Goal: Task Accomplishment & Management: Manage account settings

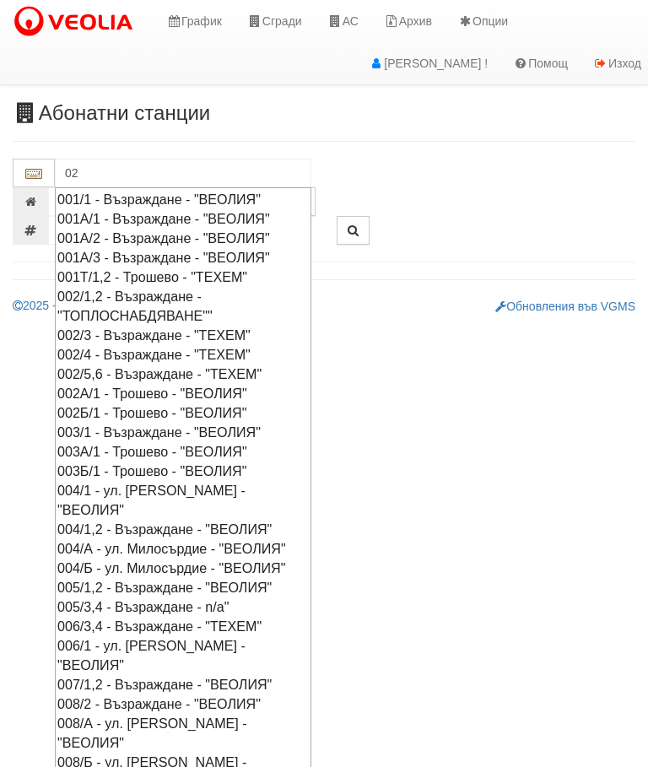
type input "026"
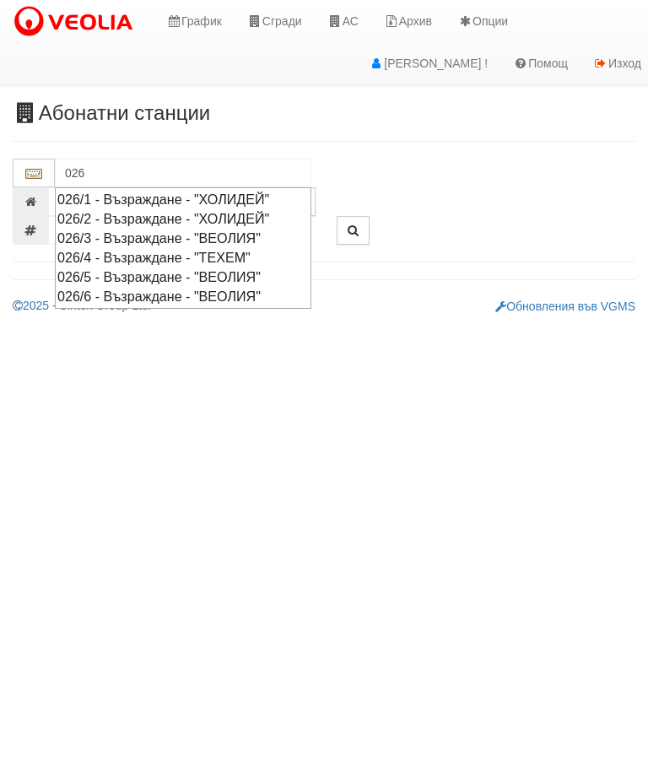
click at [230, 291] on div "026/6 - Възраждане - "ВЕОЛИЯ"" at bounding box center [183, 296] width 252 height 19
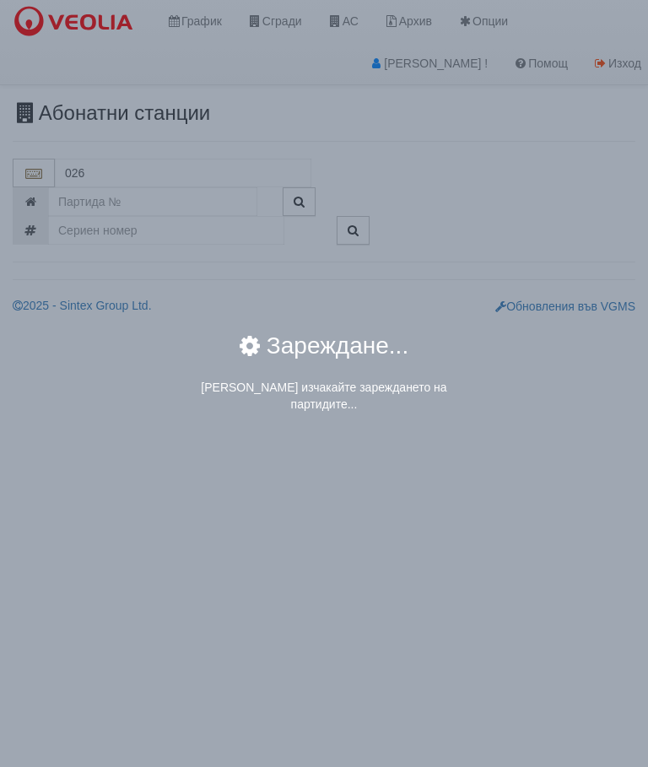
type input "026/6 - Възраждане - "ВЕОЛИЯ""
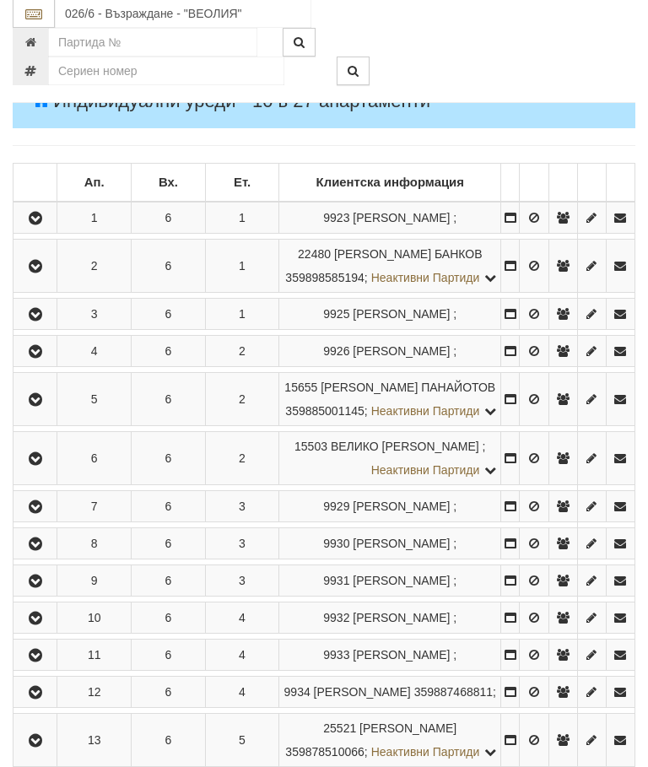
scroll to position [278, 0]
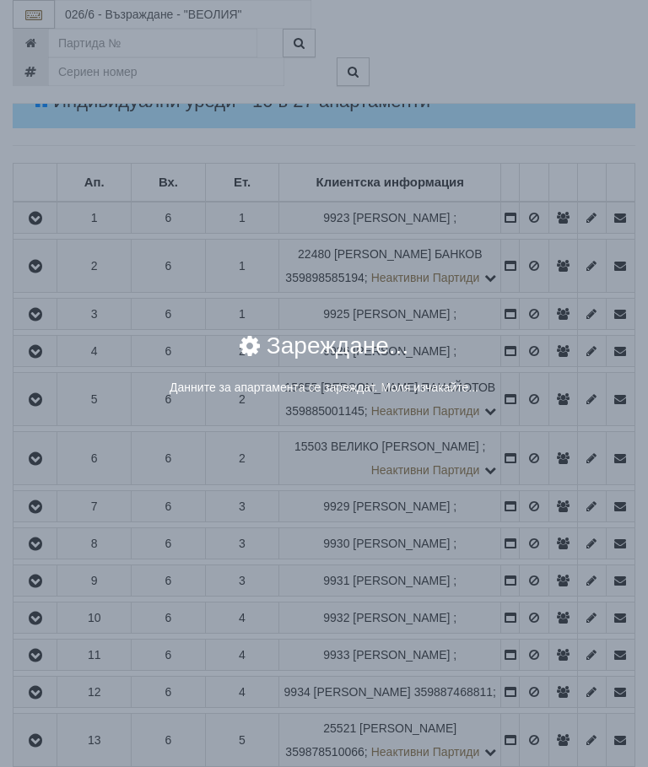
click at [542, 425] on div "× Зареждане... Данните за апартамента се зареждат. Моля изчакайте..." at bounding box center [324, 373] width 608 height 103
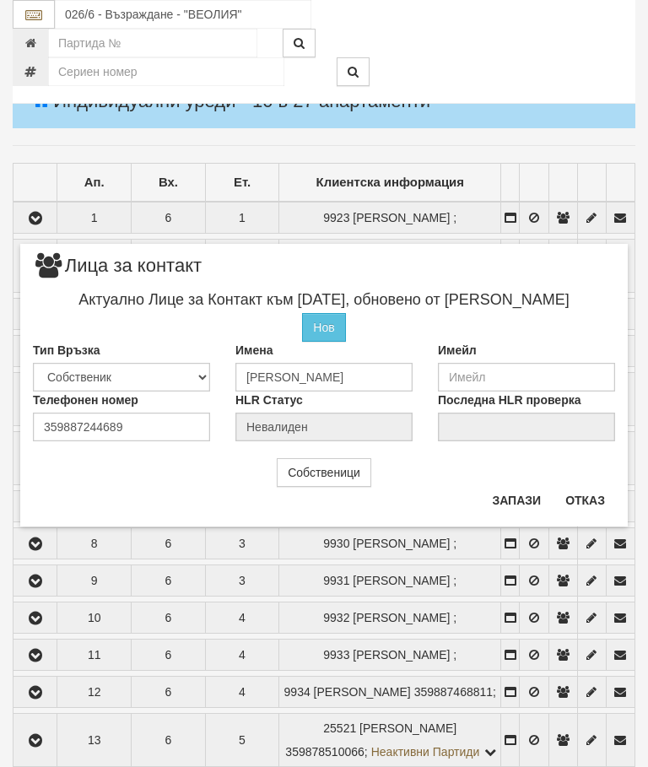
click at [590, 498] on button "Отказ" at bounding box center [585, 500] width 60 height 27
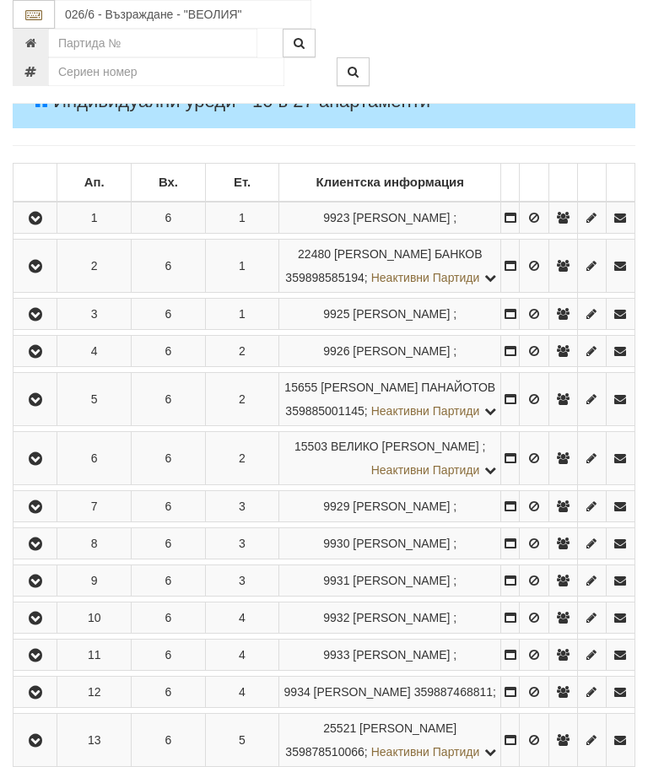
click at [35, 358] on icon "button" at bounding box center [35, 352] width 20 height 12
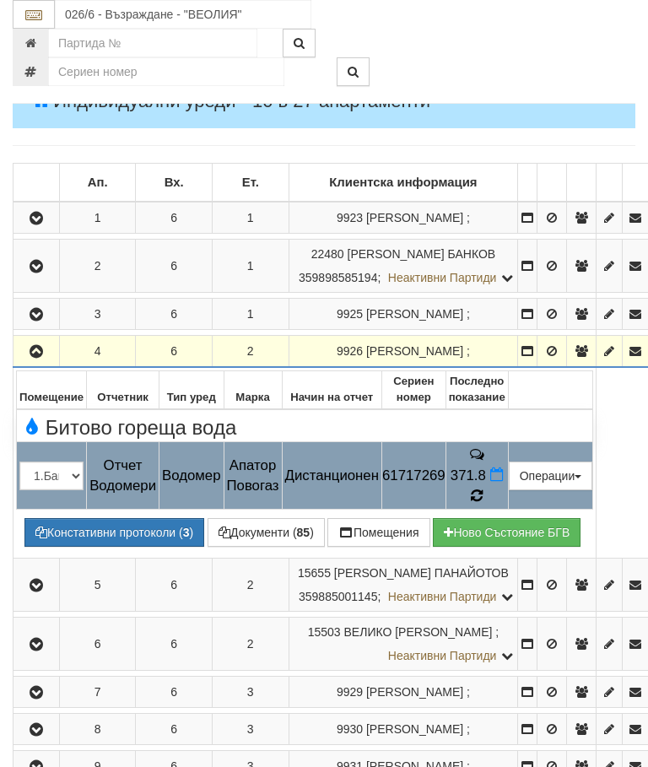
click at [484, 488] on icon at bounding box center [477, 496] width 14 height 16
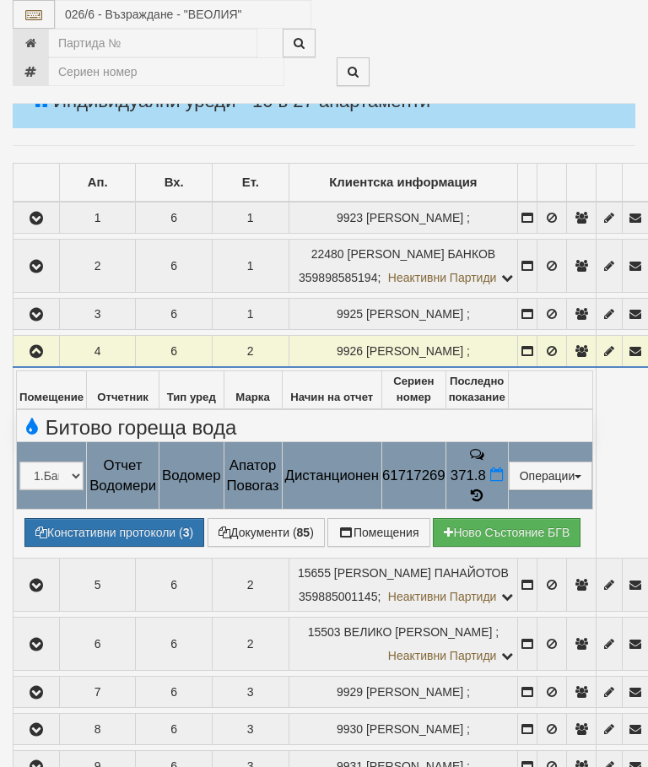
select select "10"
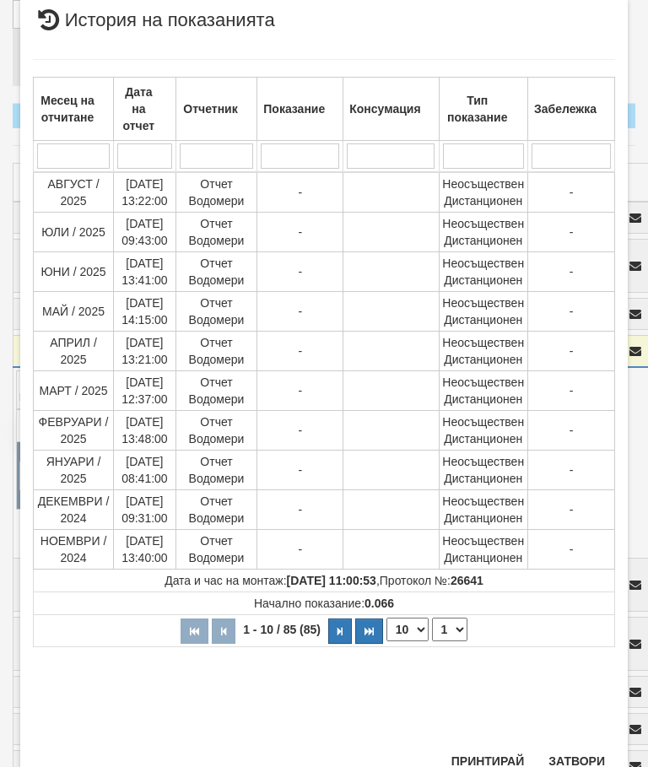
scroll to position [670, 0]
click at [457, 629] on select "1 2 3 4 5 6 7 8 9" at bounding box center [449, 631] width 35 height 24
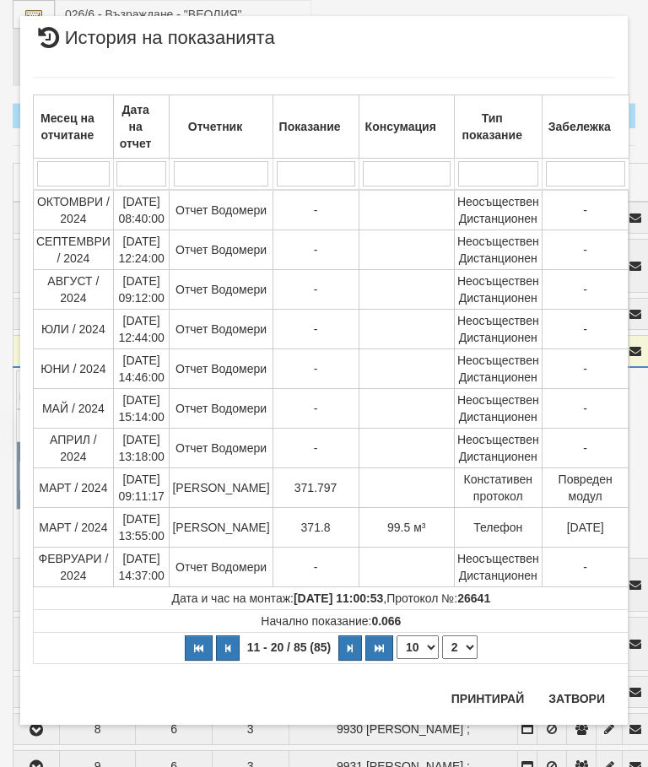
select select "2"
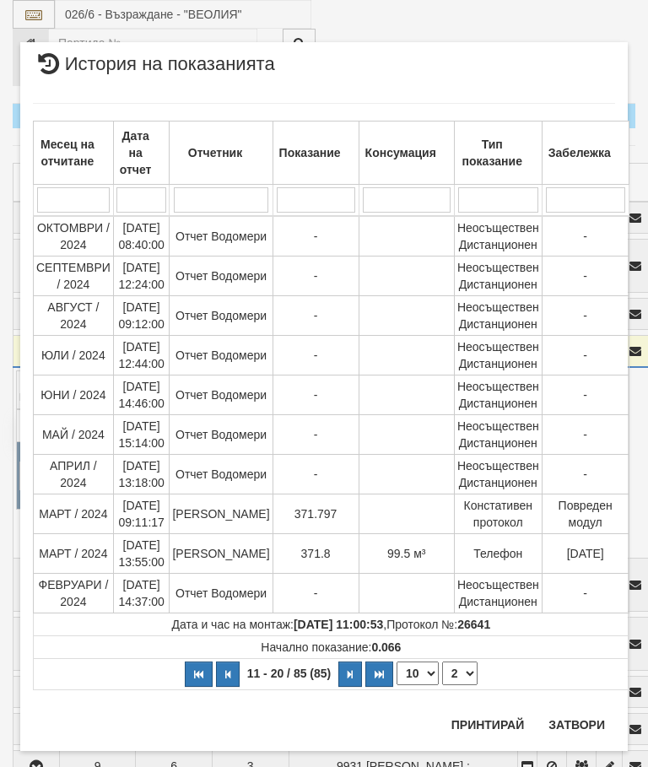
click at [568, 722] on button "Затвори" at bounding box center [576, 724] width 77 height 27
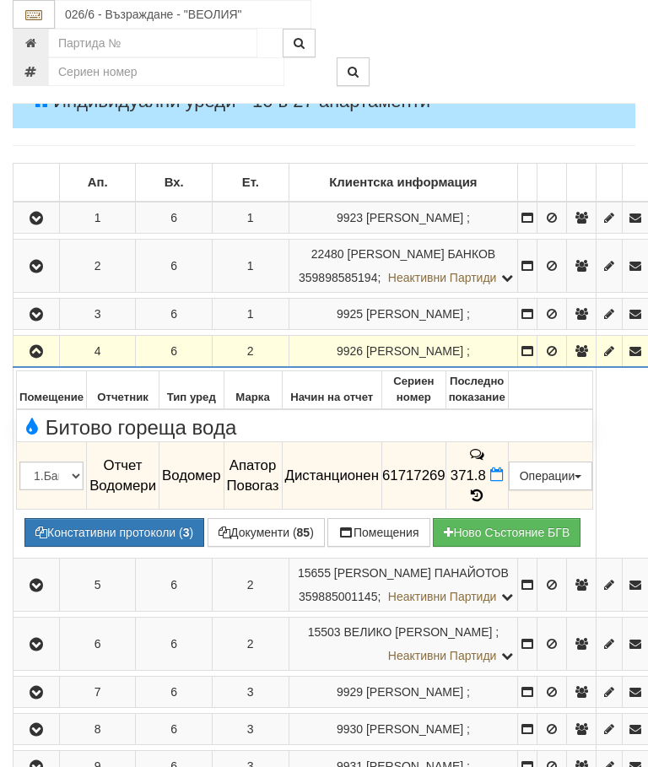
click at [36, 346] on icon "button" at bounding box center [36, 352] width 20 height 12
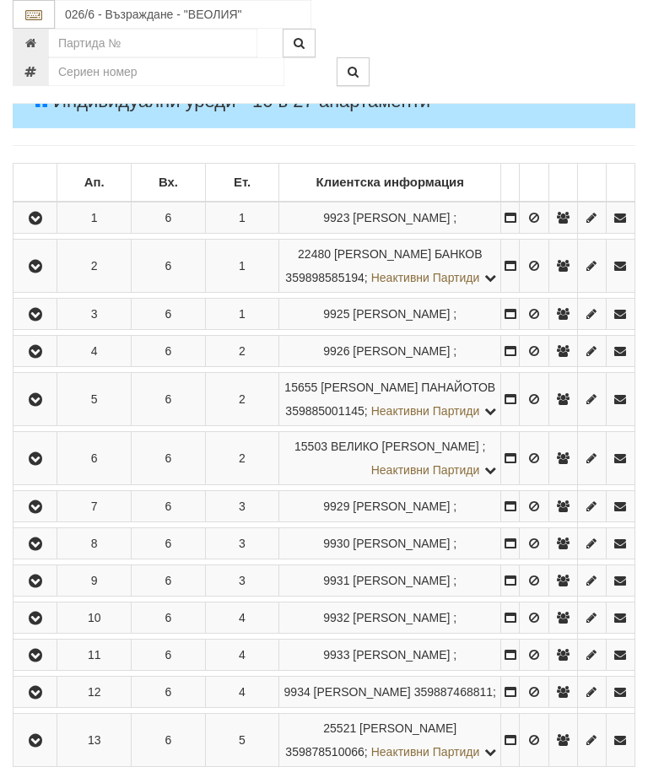
click at [44, 358] on icon "button" at bounding box center [35, 352] width 20 height 12
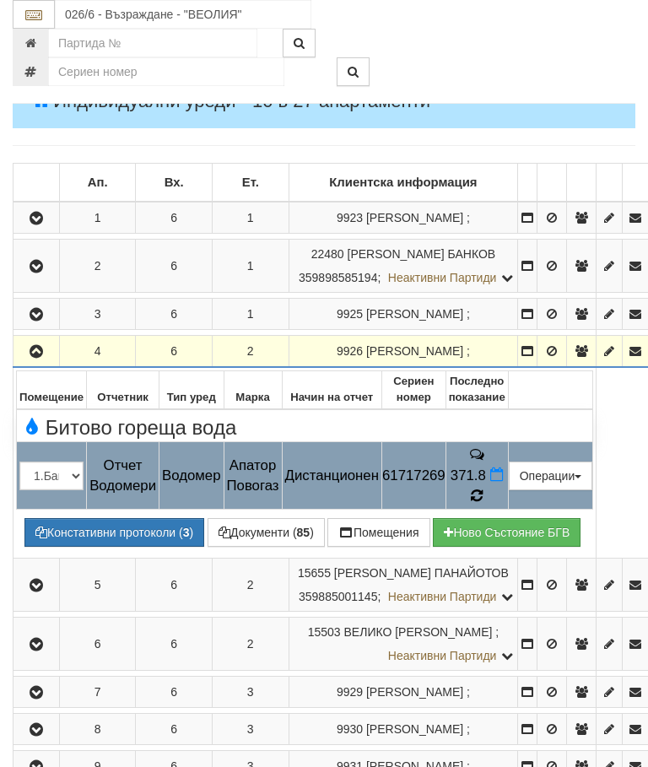
click at [484, 489] on icon at bounding box center [477, 496] width 13 height 15
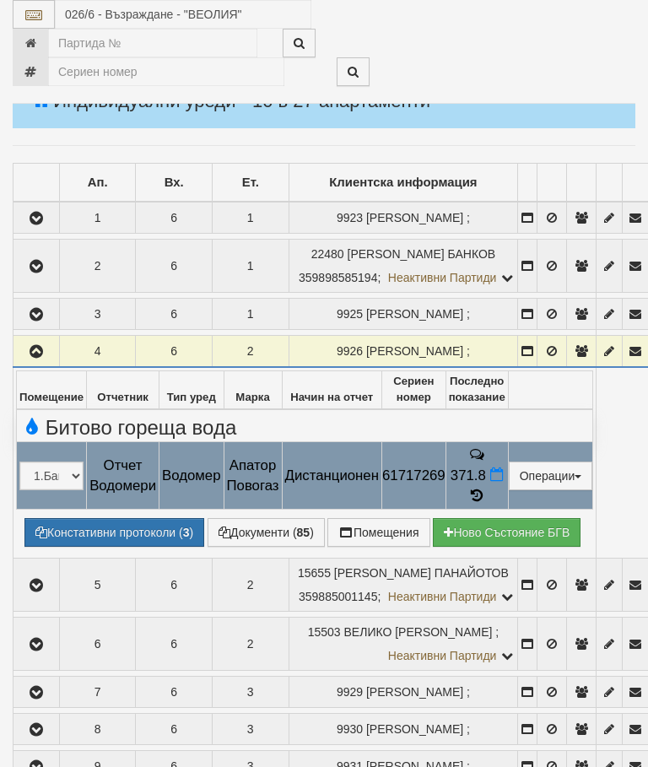
select select "10"
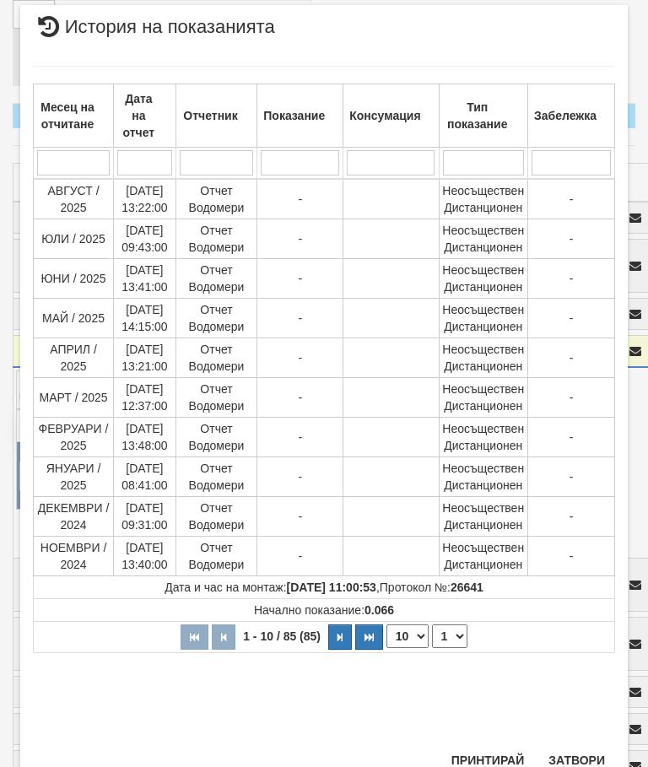
scroll to position [773, 0]
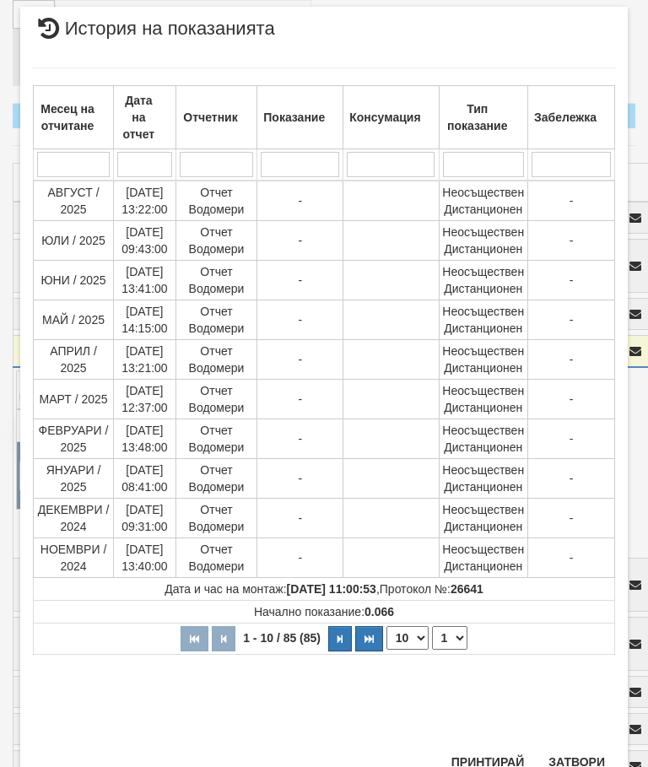
click at [452, 635] on select "1 2 3 4 5 6 7 8 9" at bounding box center [449, 638] width 35 height 24
select select "2"
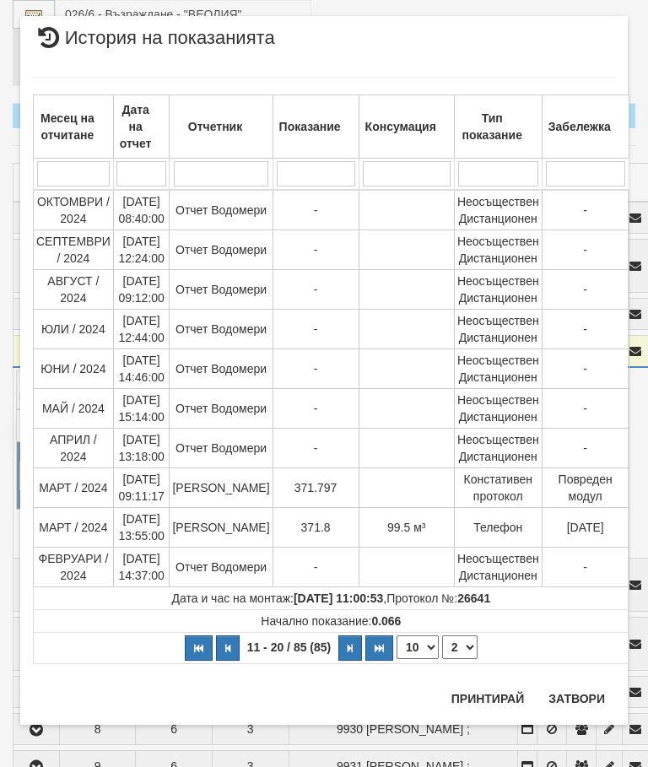
scroll to position [0, 0]
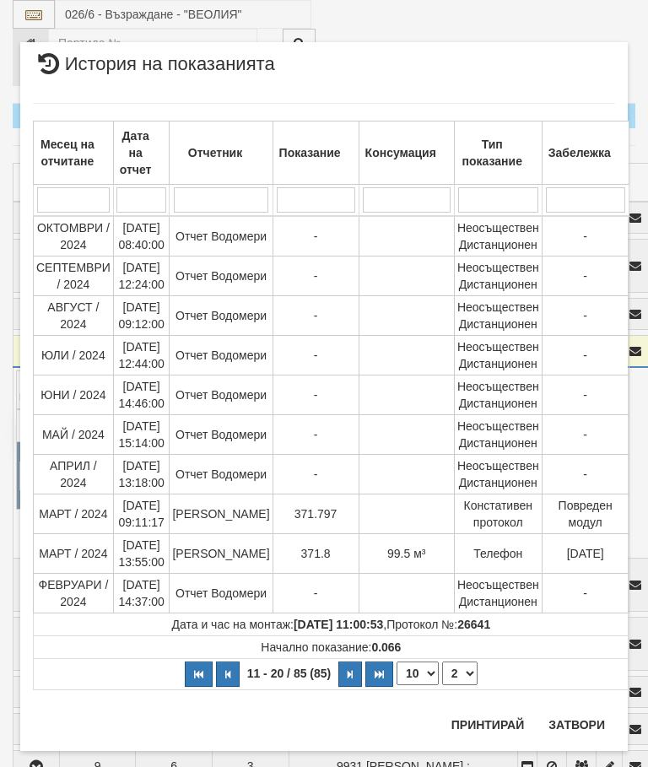
click at [577, 715] on button "Затвори" at bounding box center [576, 724] width 77 height 27
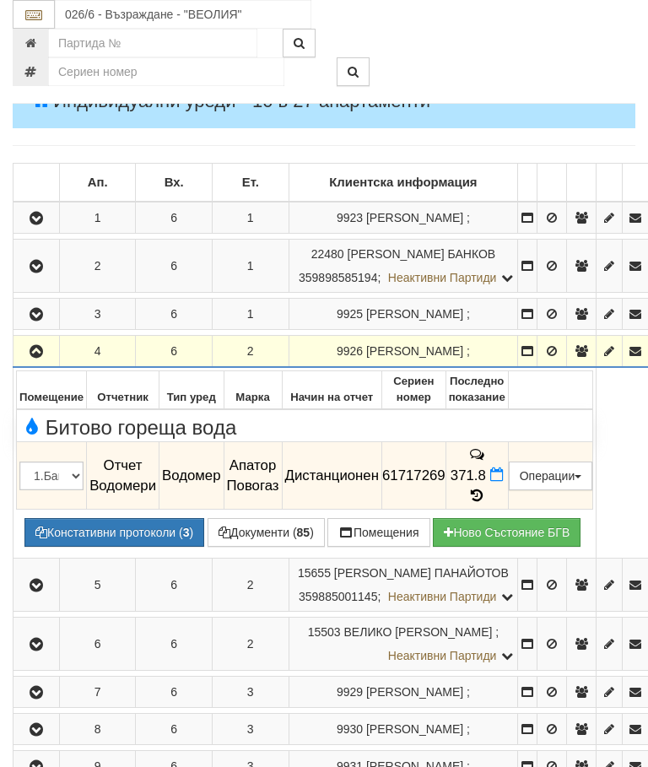
click at [31, 346] on icon "button" at bounding box center [36, 352] width 20 height 12
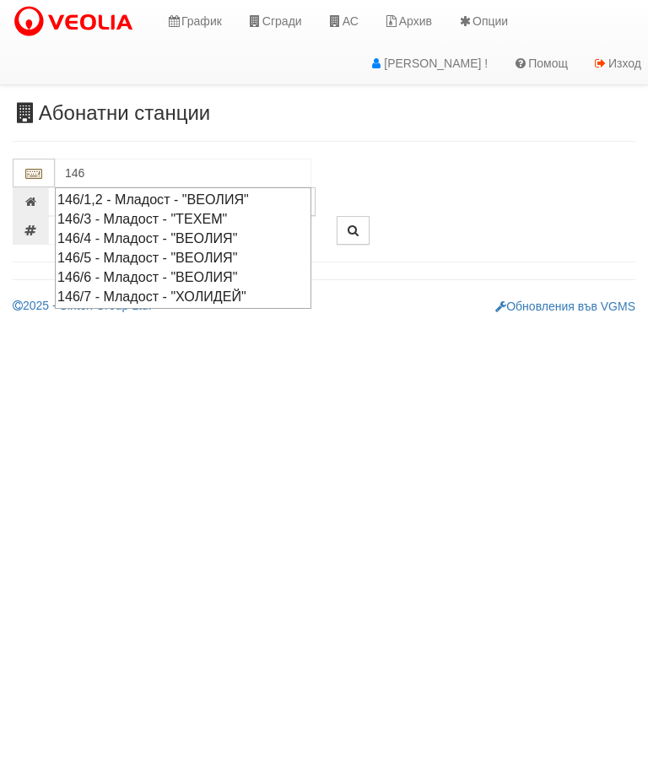
click at [150, 251] on div "146/5 - Младост - "ВЕОЛИЯ"" at bounding box center [183, 257] width 252 height 19
type input "146/5 - Младост - "ВЕОЛИЯ""
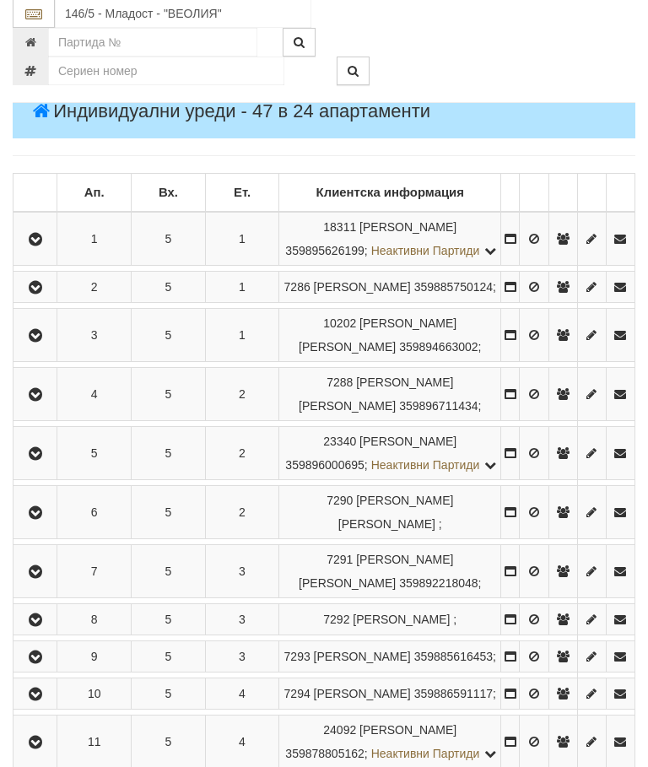
scroll to position [268, 0]
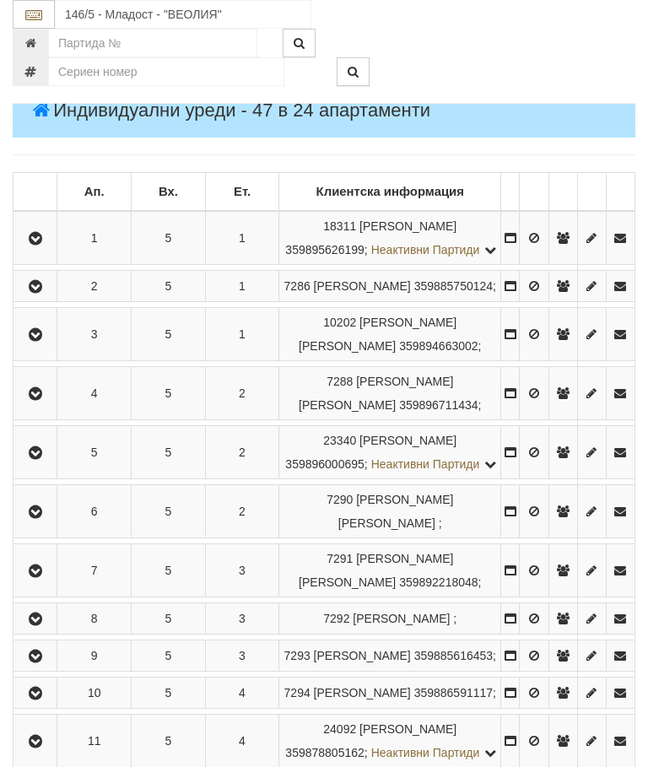
click at [46, 400] on icon "button" at bounding box center [35, 394] width 20 height 12
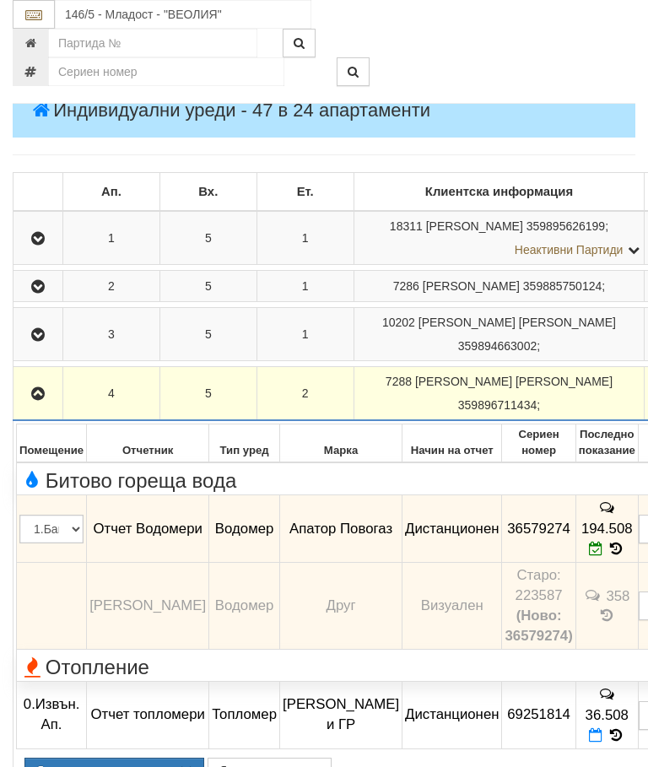
click at [607, 556] on icon at bounding box center [616, 549] width 19 height 14
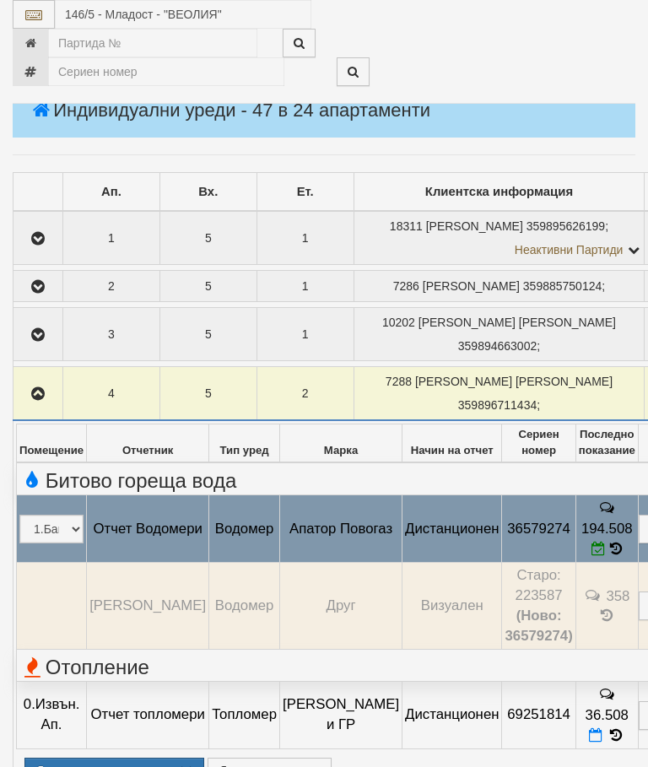
select select "10"
select select "1"
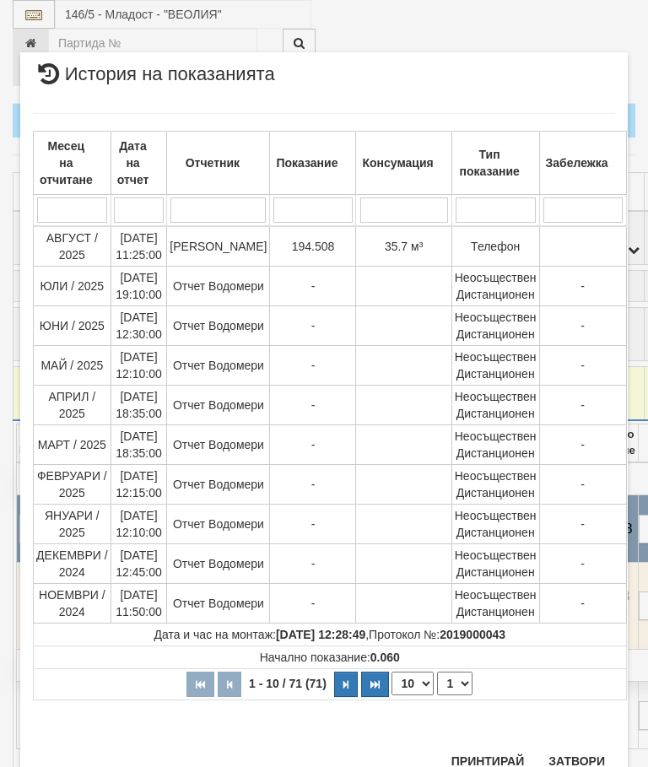
scroll to position [1085, 0]
click at [580, 763] on button "Затвори" at bounding box center [576, 762] width 77 height 27
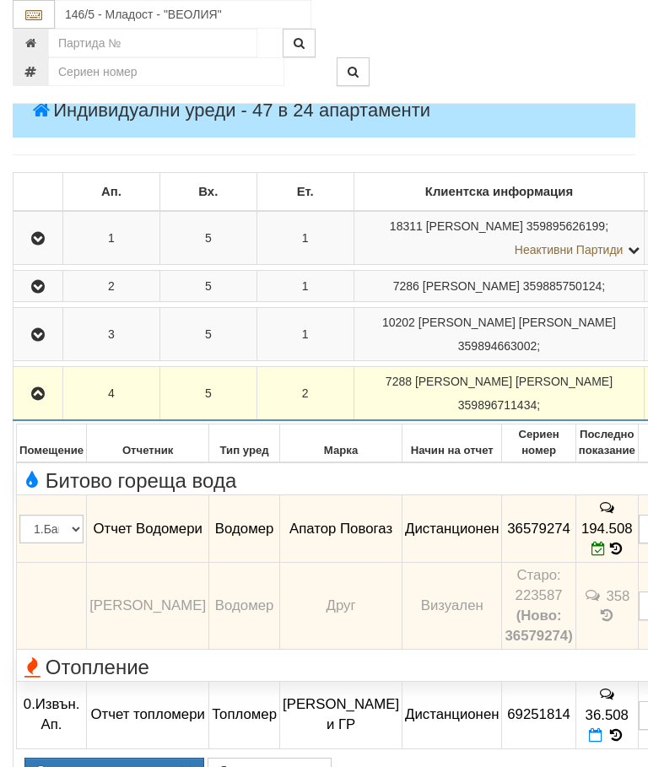
click at [46, 398] on td at bounding box center [39, 394] width 50 height 54
click at [32, 400] on icon "button" at bounding box center [38, 394] width 20 height 12
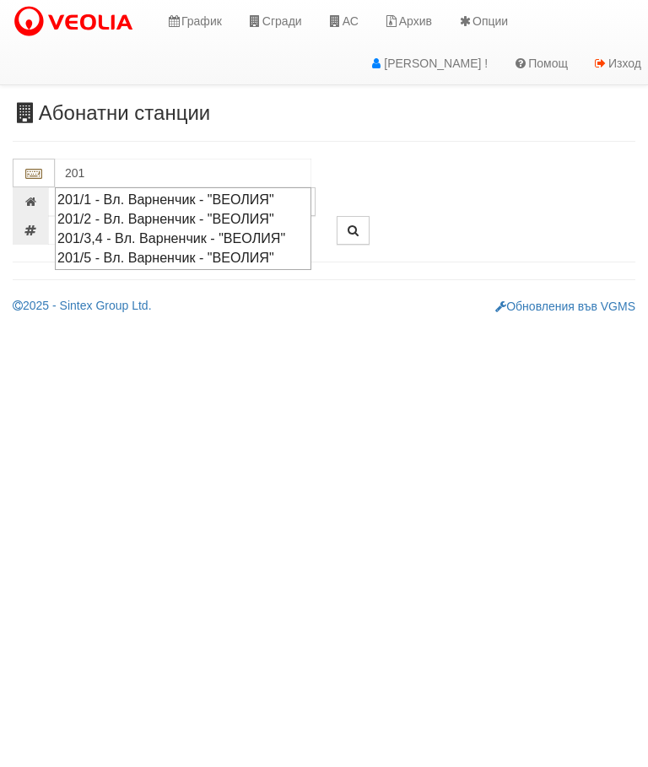
click at [188, 268] on div "201/5 - Вл. Варненчик - "ВЕОЛИЯ"" at bounding box center [183, 257] width 252 height 19
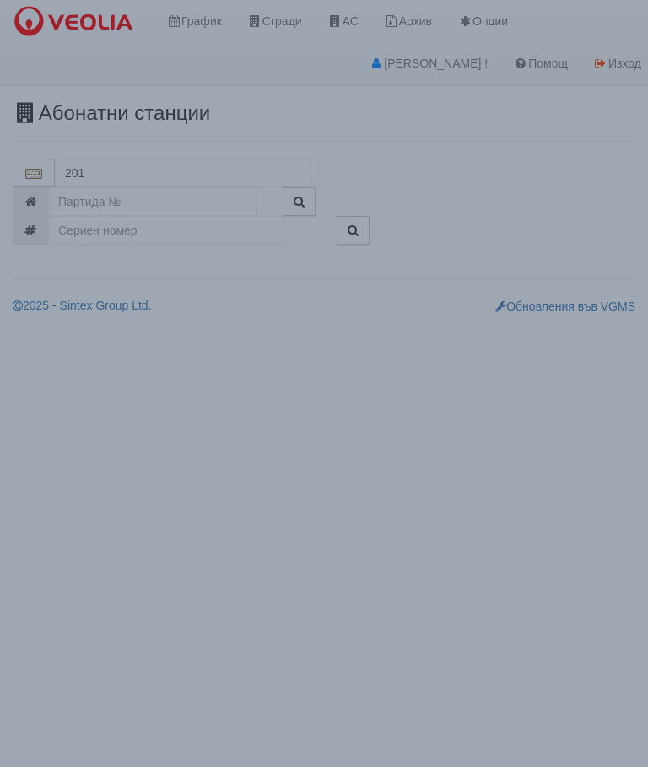
type input "201/5 - Вл. Варненчик - "ВЕОЛИЯ""
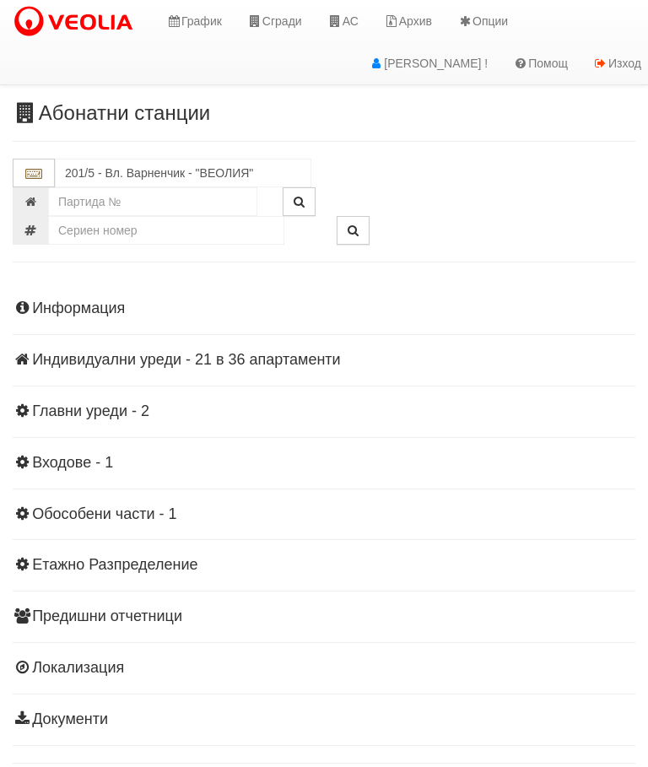
click at [232, 348] on div "Информация Параметри Брой Апартаменти: 36 Ползватели 07/2025 47 % 0 % 56" at bounding box center [324, 512] width 623 height 466
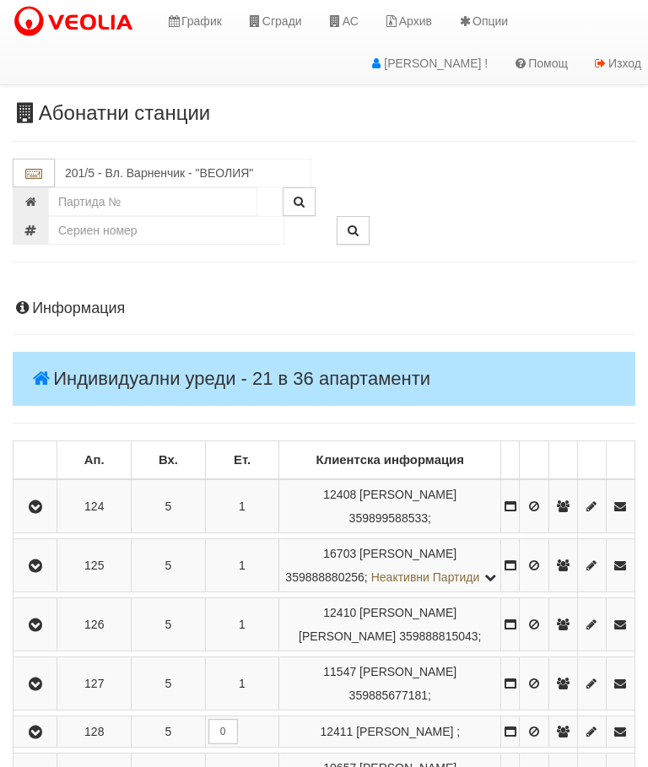
click at [26, 575] on button "button" at bounding box center [35, 565] width 38 height 25
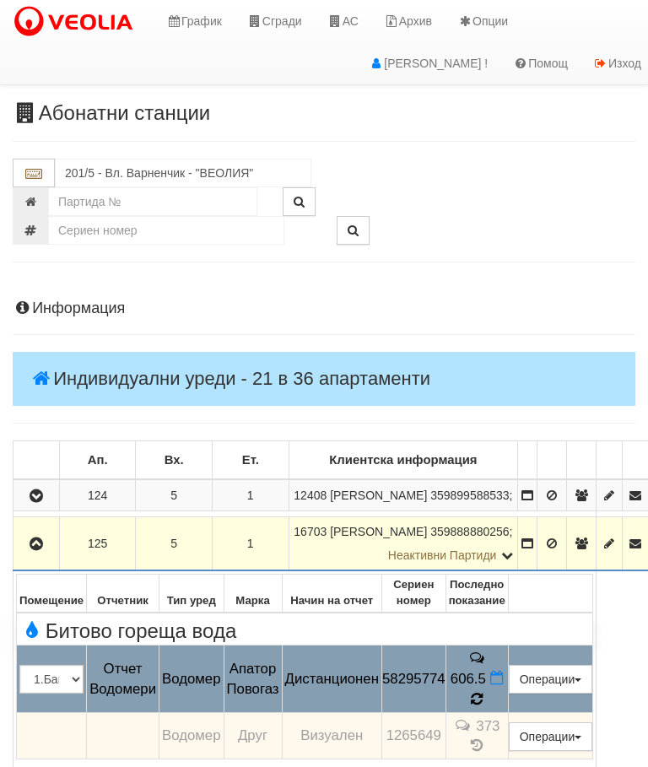
click at [484, 696] on icon at bounding box center [476, 698] width 15 height 17
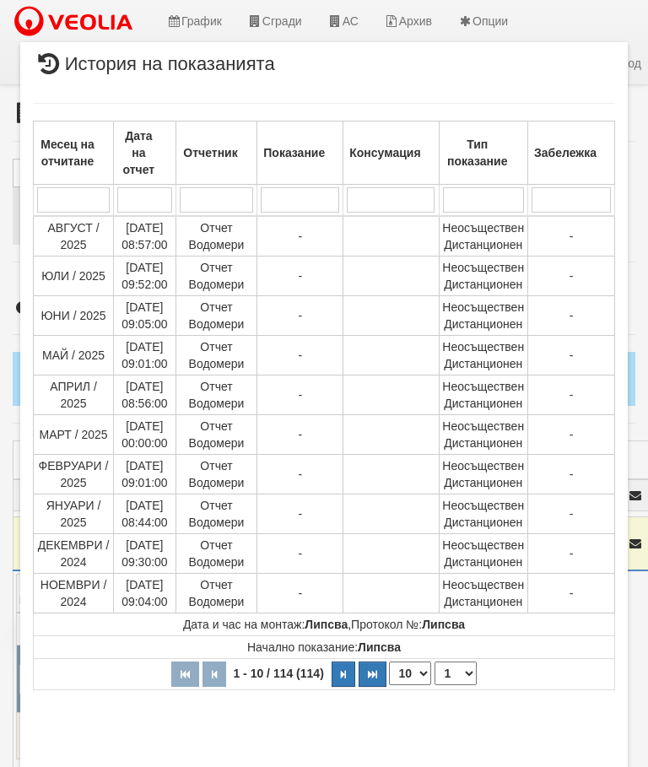
select select "10"
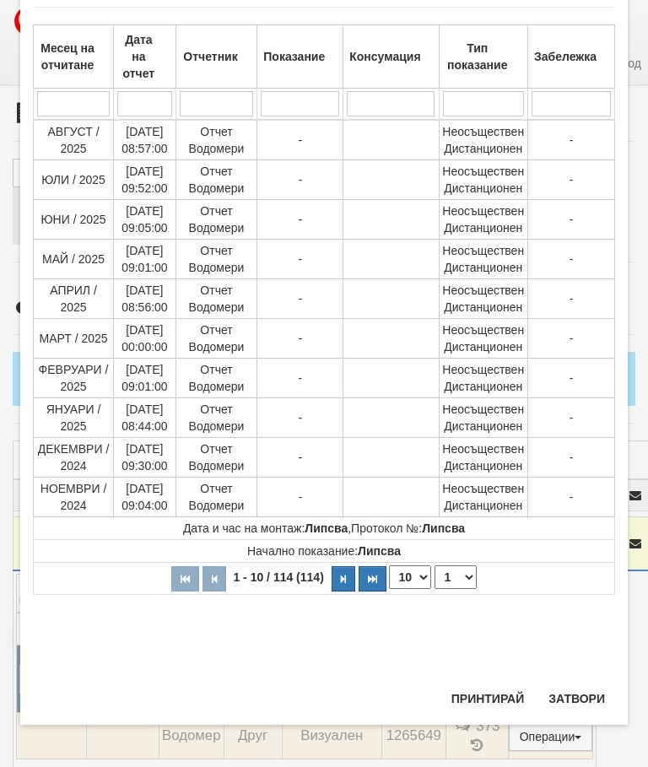
scroll to position [1200, 0]
click at [458, 572] on select "1 2 3 4 5 6 7 8 9 10 11 12" at bounding box center [456, 577] width 42 height 24
select select "2"
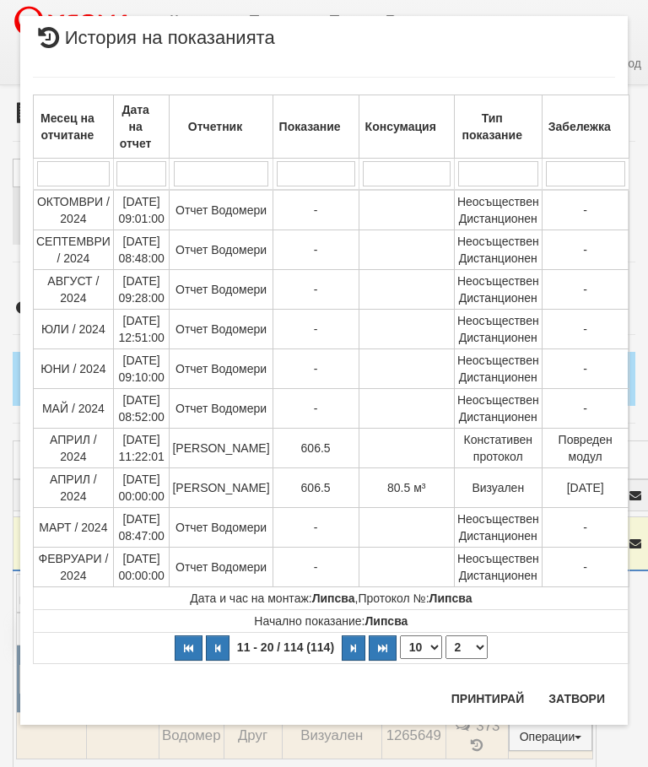
scroll to position [26, 0]
click at [591, 696] on button "Затвори" at bounding box center [576, 698] width 77 height 27
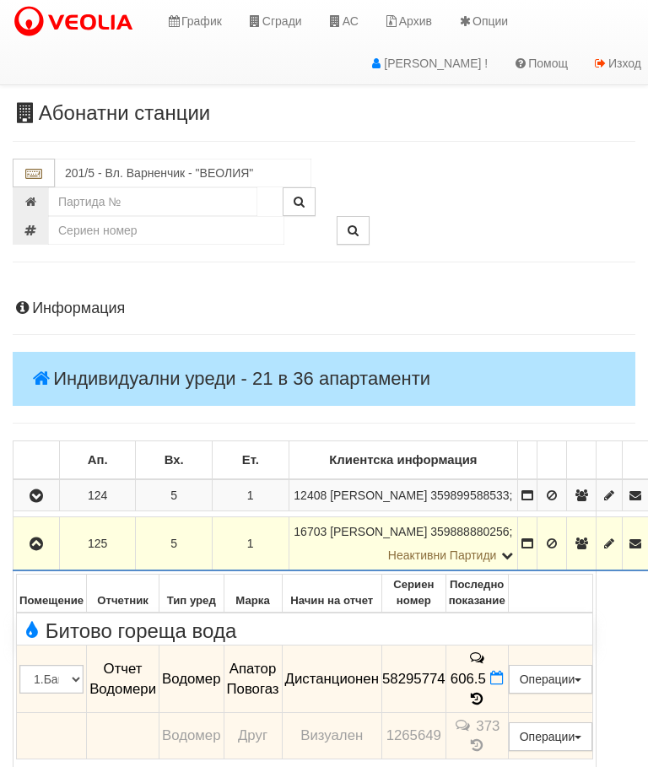
click at [41, 550] on icon "button" at bounding box center [36, 544] width 20 height 12
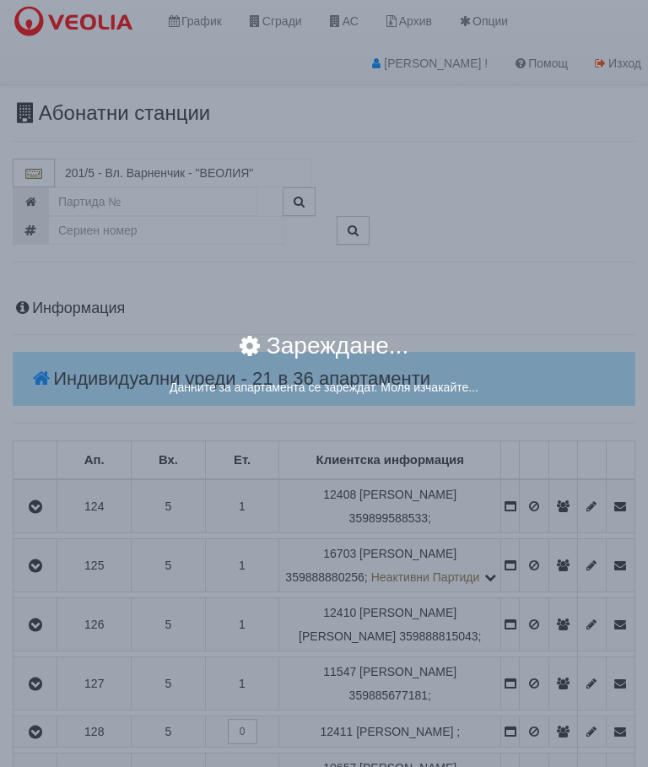
click at [541, 572] on div "× Зареждане... Данните за апартамента се зареждат. Моля изчакайте..." at bounding box center [324, 383] width 648 height 767
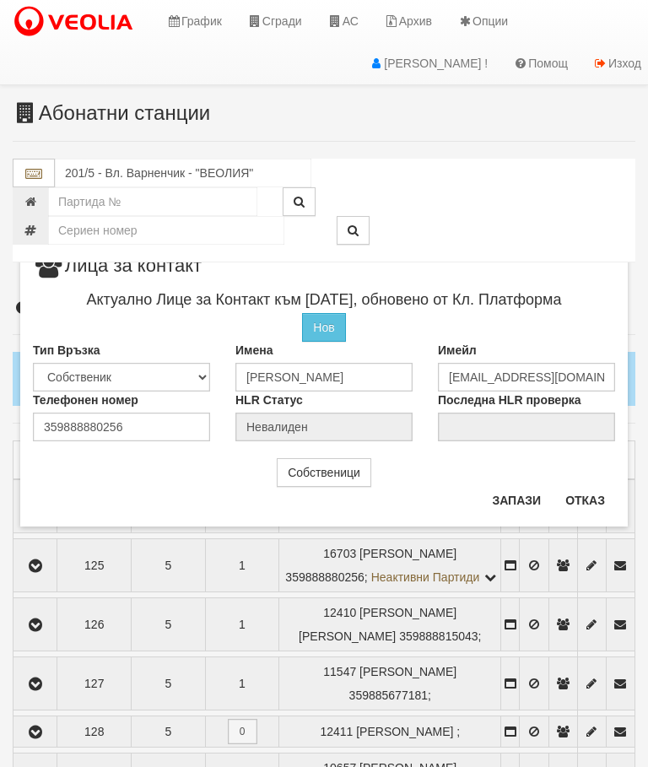
click at [583, 492] on button "Отказ" at bounding box center [585, 500] width 60 height 27
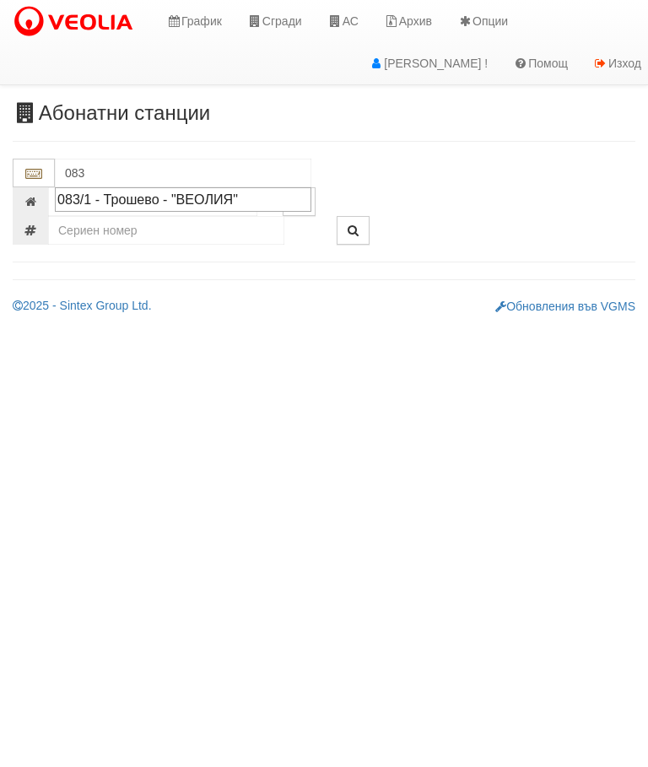
click at [216, 200] on div "083/1 - Трошево - "ВЕОЛИЯ"" at bounding box center [183, 199] width 252 height 19
type input "083/1 - Трошево - "ВЕОЛИЯ""
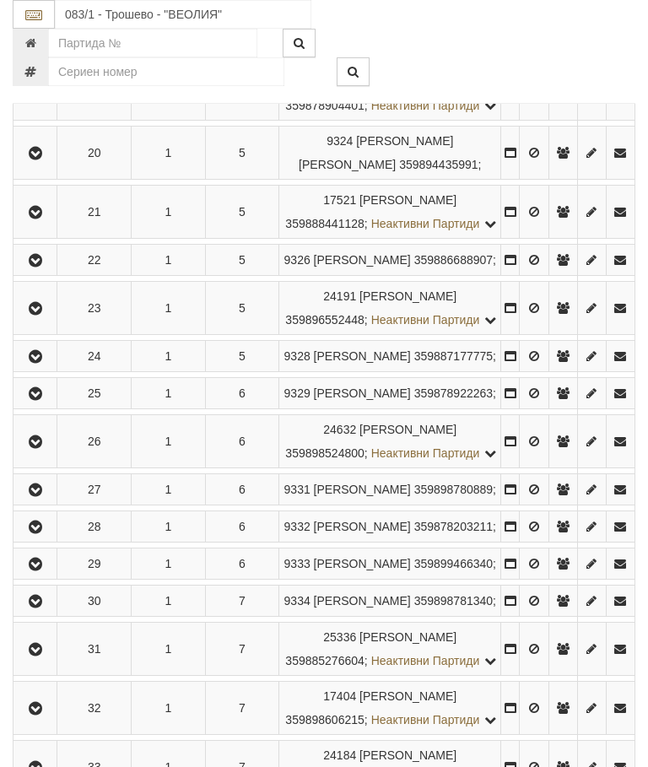
scroll to position [1431, 0]
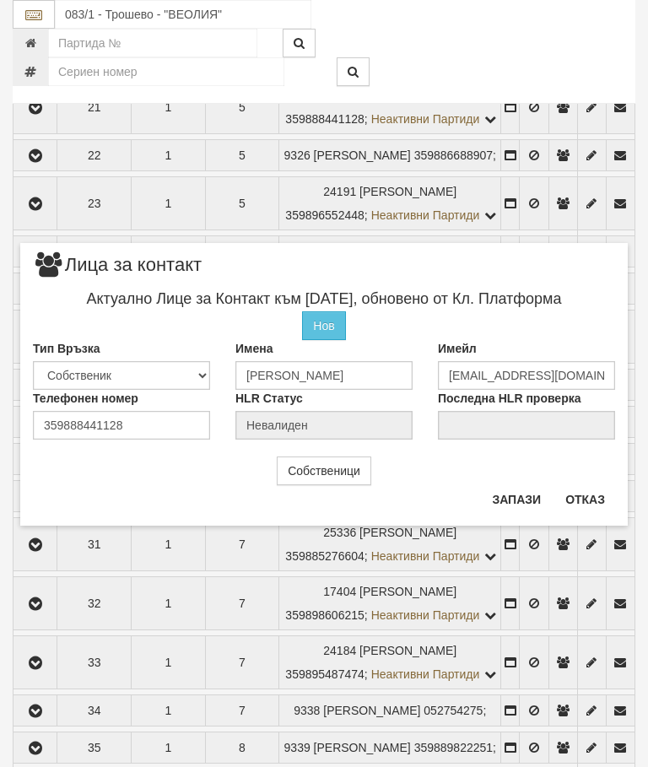
click at [588, 501] on button "Отказ" at bounding box center [585, 499] width 60 height 27
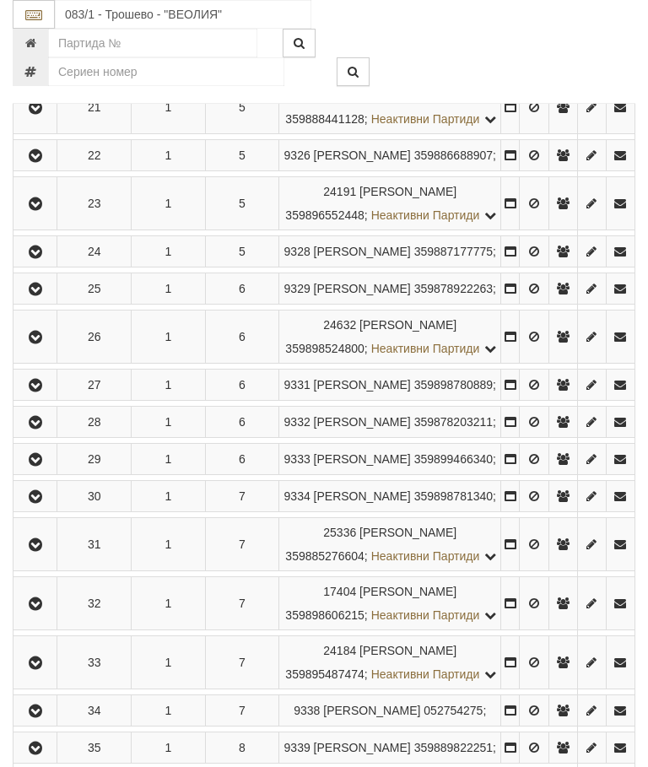
click at [38, 114] on icon "button" at bounding box center [35, 108] width 20 height 12
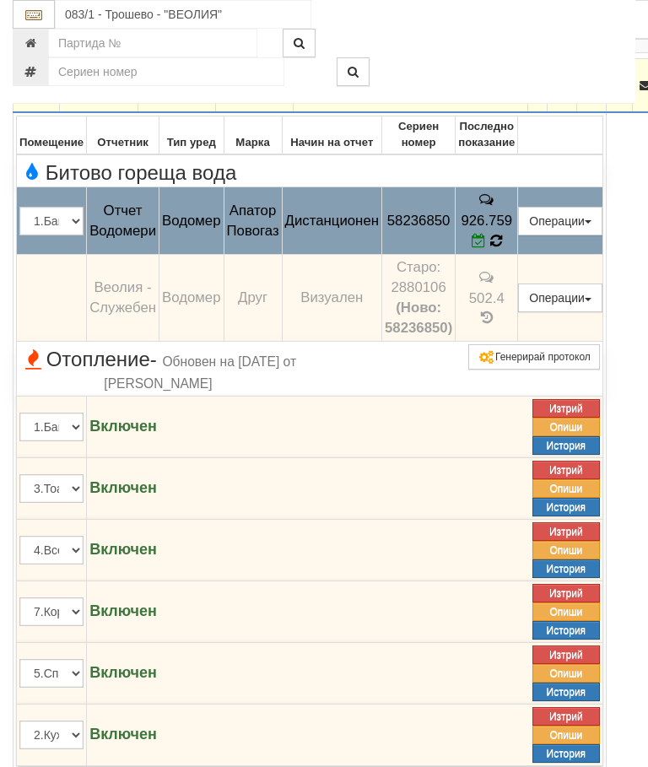
click at [518, 255] on td "926.759" at bounding box center [487, 221] width 62 height 68
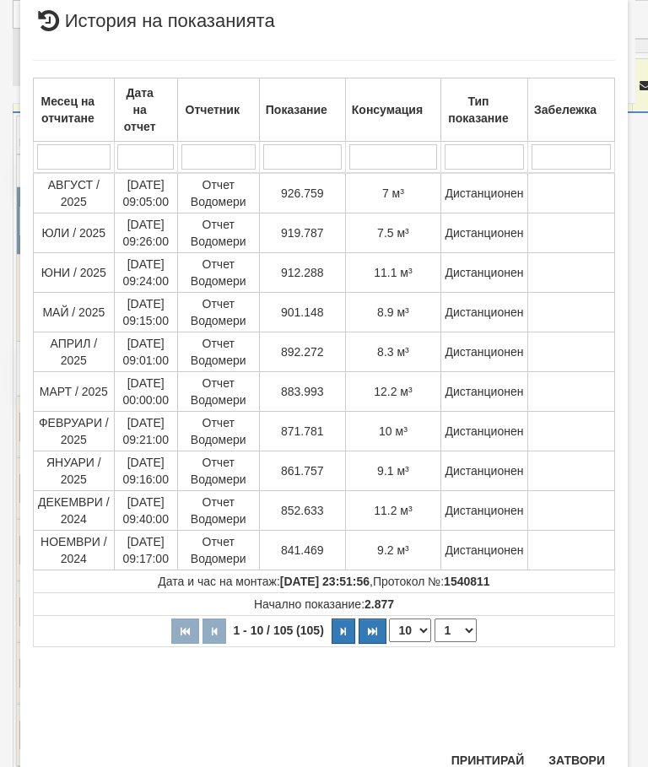
scroll to position [899, 0]
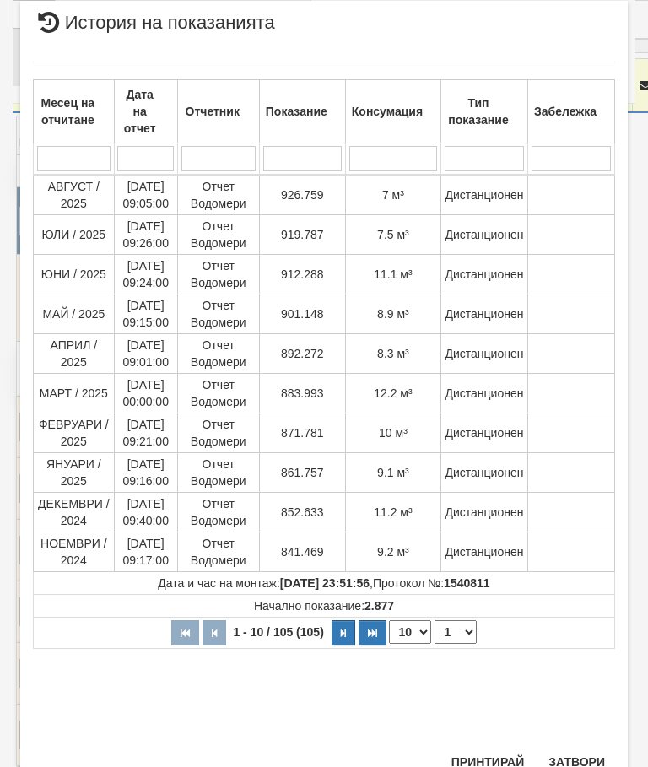
click at [579, 749] on button "Затвори" at bounding box center [576, 762] width 77 height 27
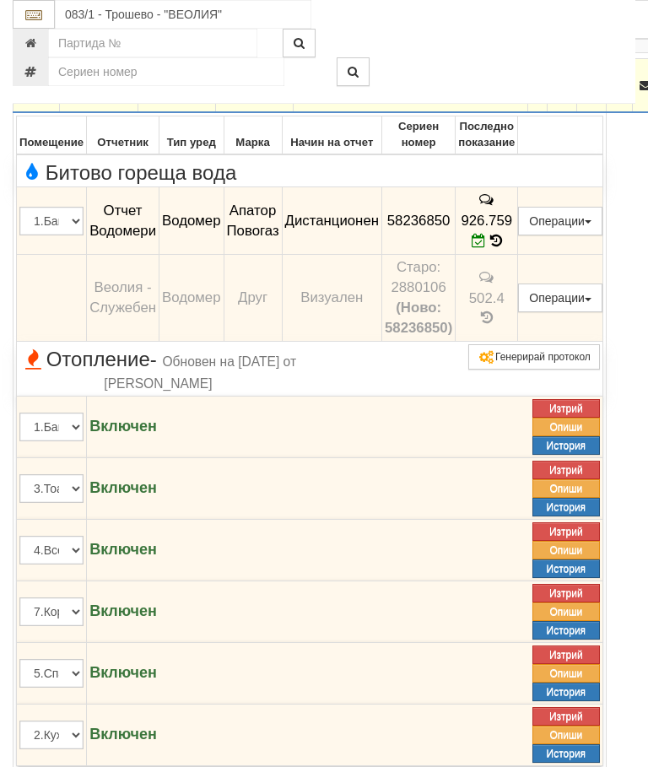
click at [32, 92] on icon "button" at bounding box center [36, 86] width 20 height 12
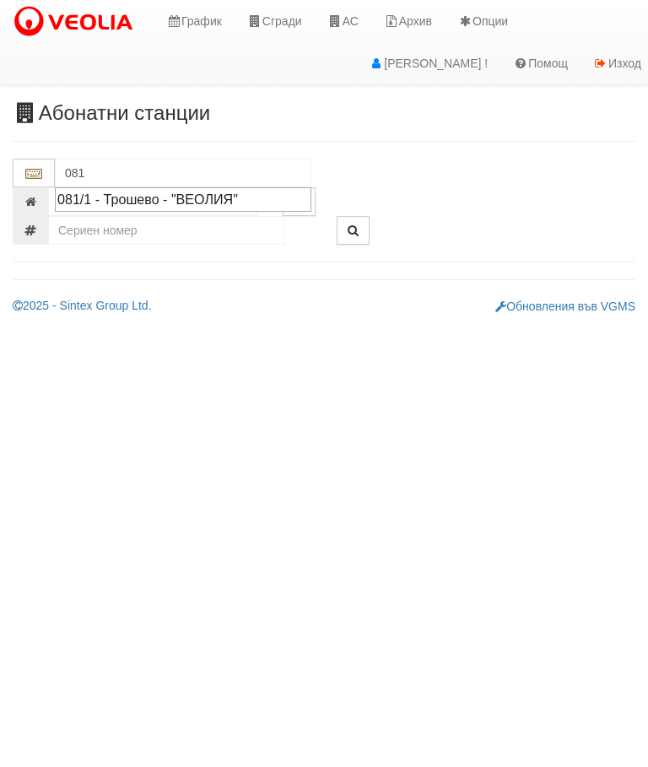
click at [225, 197] on div "081/1 - Трошево - "ВЕОЛИЯ"" at bounding box center [183, 199] width 252 height 19
type input "081/1 - Трошево - "ВЕОЛИЯ""
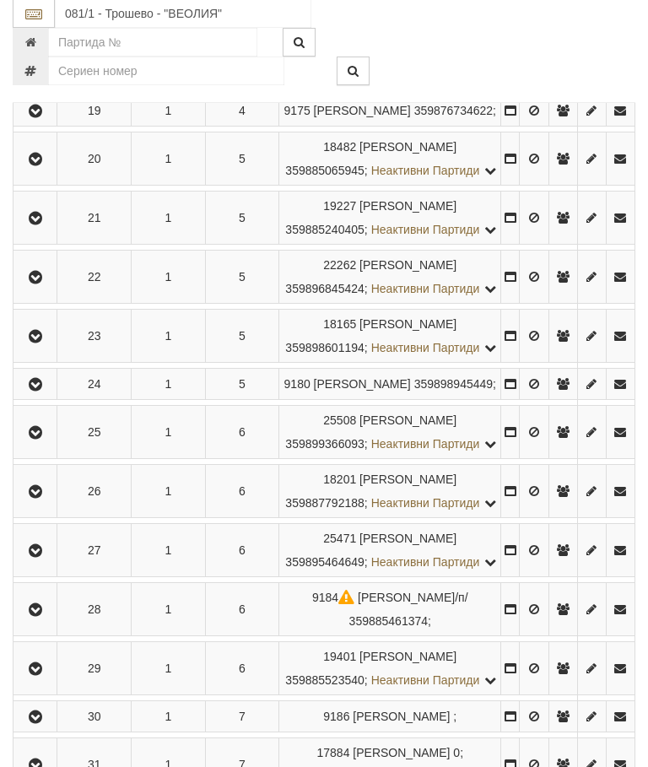
scroll to position [1339, 0]
click at [41, 225] on icon "button" at bounding box center [35, 220] width 20 height 12
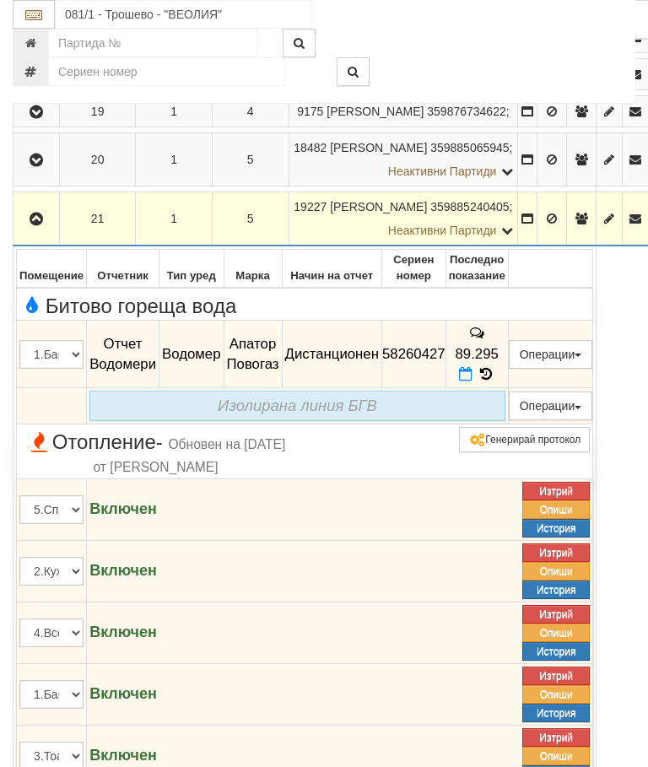
click at [495, 381] on icon at bounding box center [486, 374] width 19 height 14
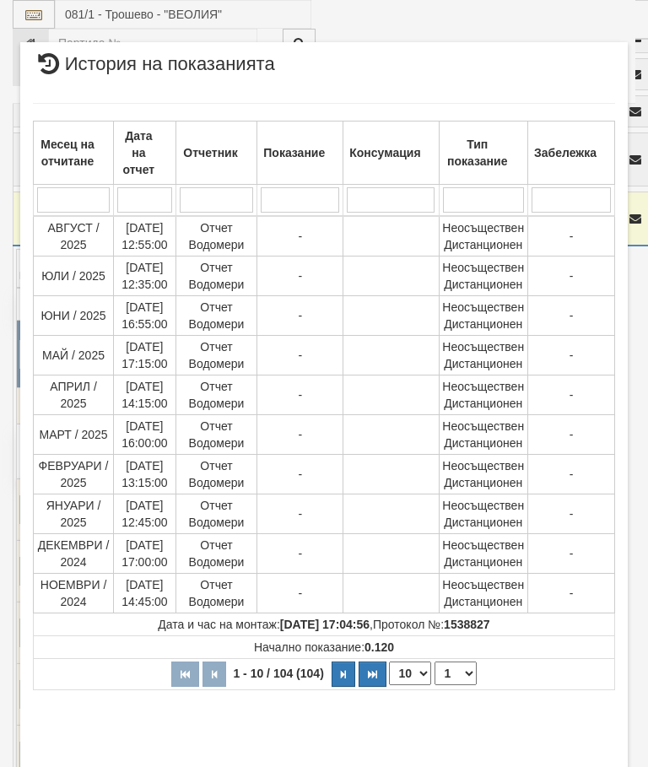
click at [465, 671] on select "1 2 3 4 5 6 7 8 9 10 11" at bounding box center [456, 674] width 42 height 24
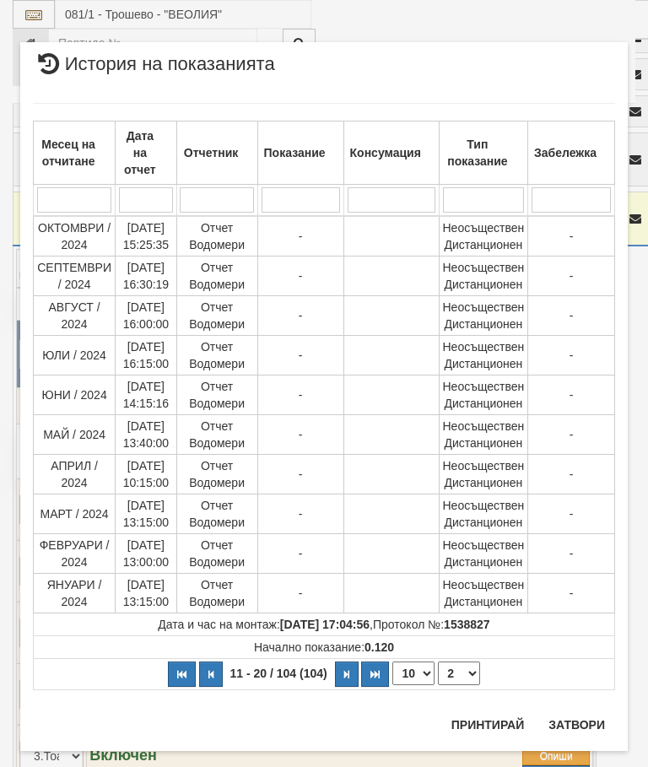
click at [469, 670] on select "1 2 3 4 5 6 7 8 9 10 11" at bounding box center [459, 674] width 42 height 24
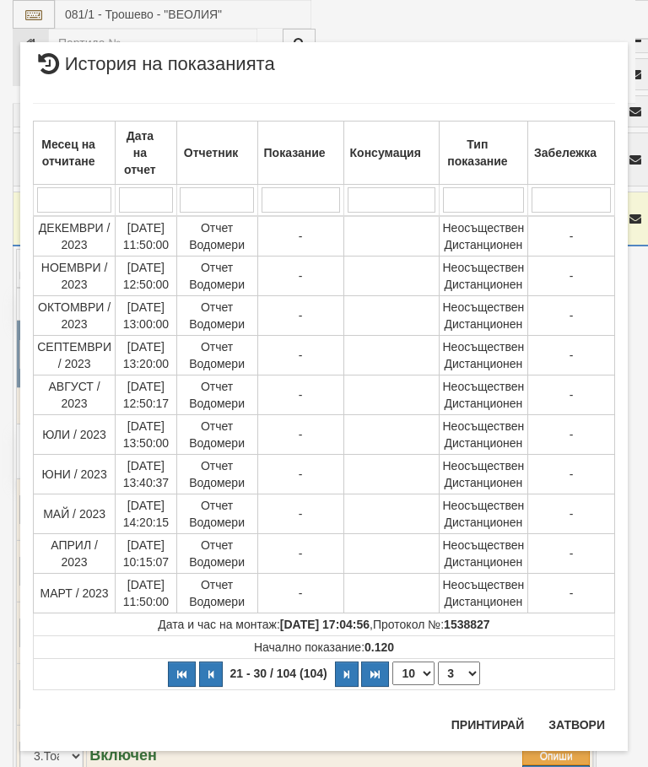
click at [463, 676] on select "1 2 3 4 5 6 7 8 9 10 11" at bounding box center [459, 674] width 42 height 24
select select "4"
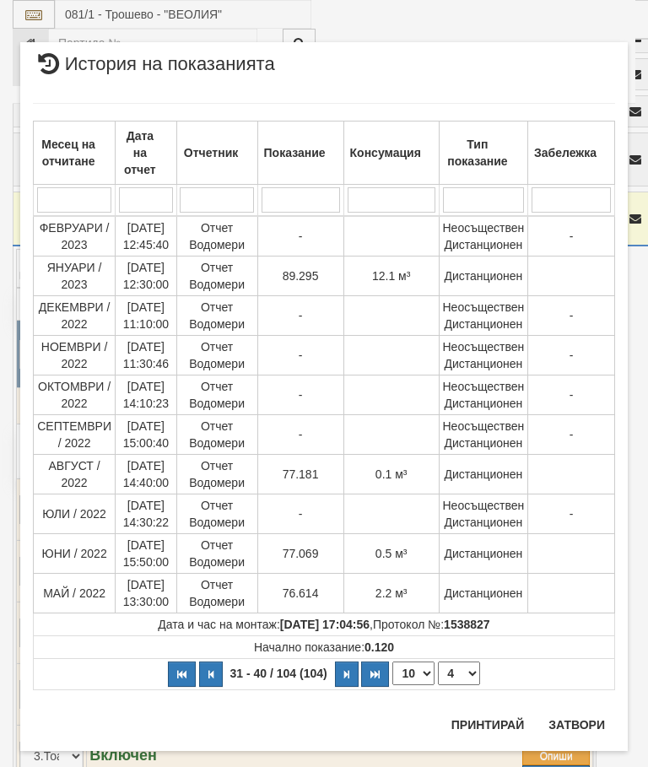
click at [590, 713] on button "Затвори" at bounding box center [576, 724] width 77 height 27
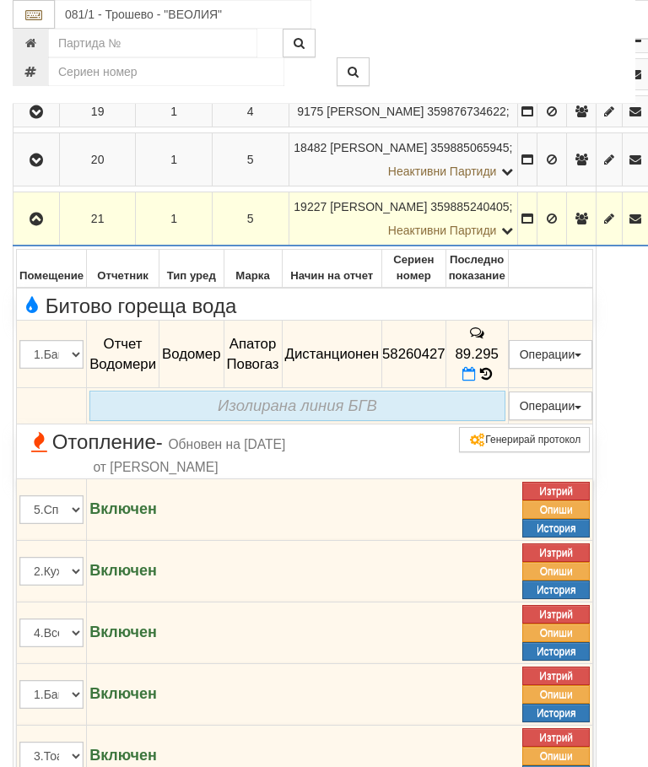
click at [35, 225] on icon "button" at bounding box center [36, 220] width 20 height 12
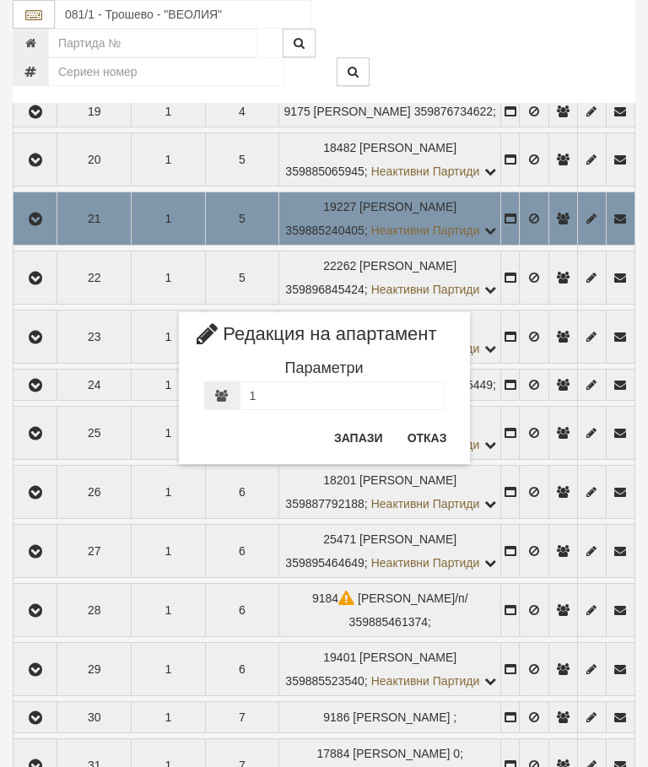
click at [430, 432] on button "Отказ" at bounding box center [428, 438] width 60 height 27
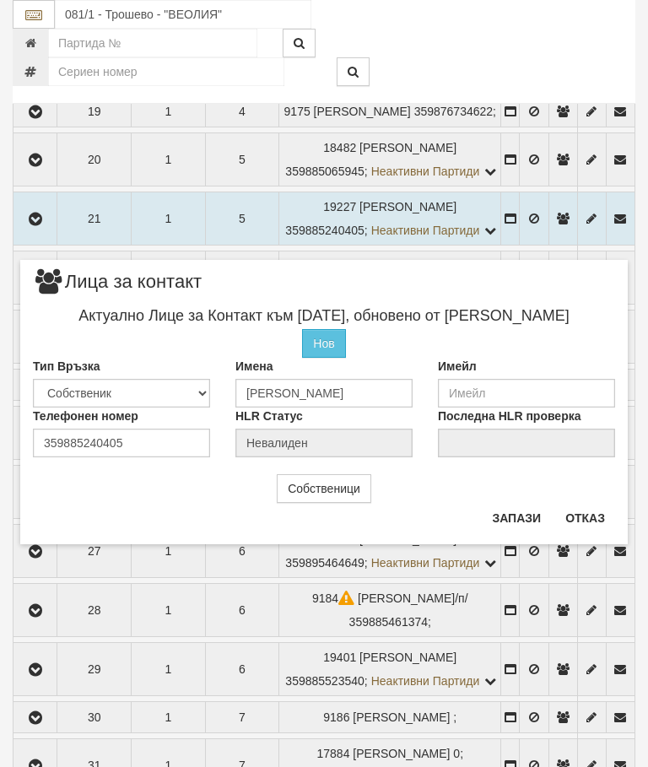
click at [587, 513] on button "Отказ" at bounding box center [585, 518] width 60 height 27
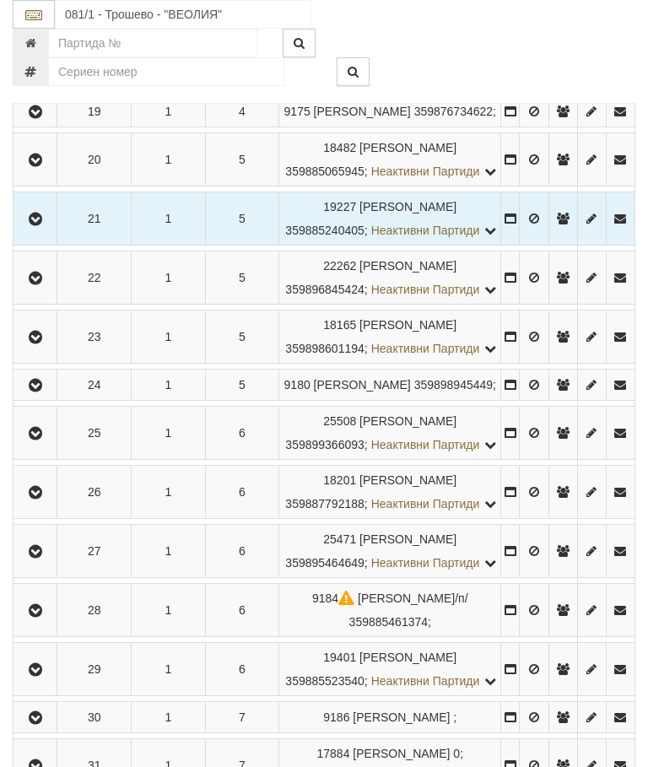
click at [39, 284] on icon "button" at bounding box center [35, 279] width 20 height 12
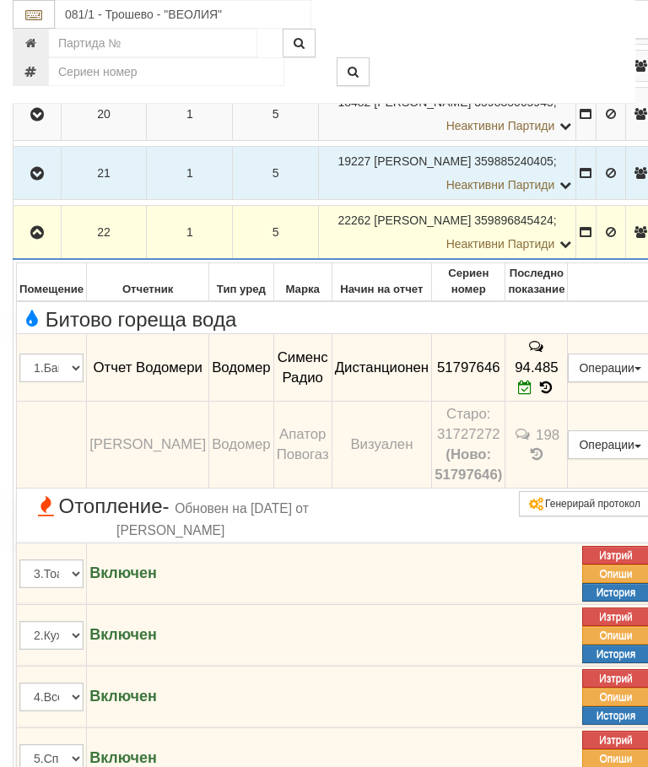
scroll to position [1517, 0]
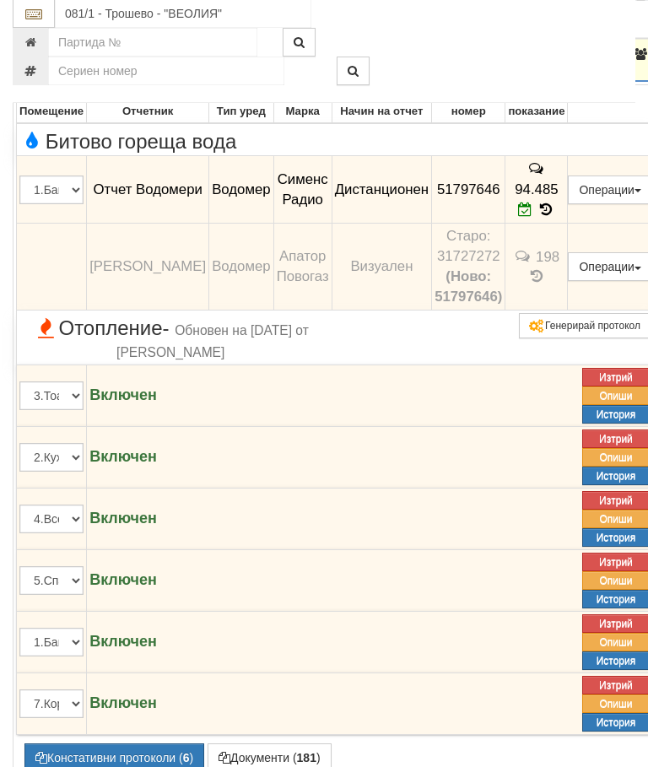
click at [49, 68] on button "button" at bounding box center [37, 54] width 42 height 25
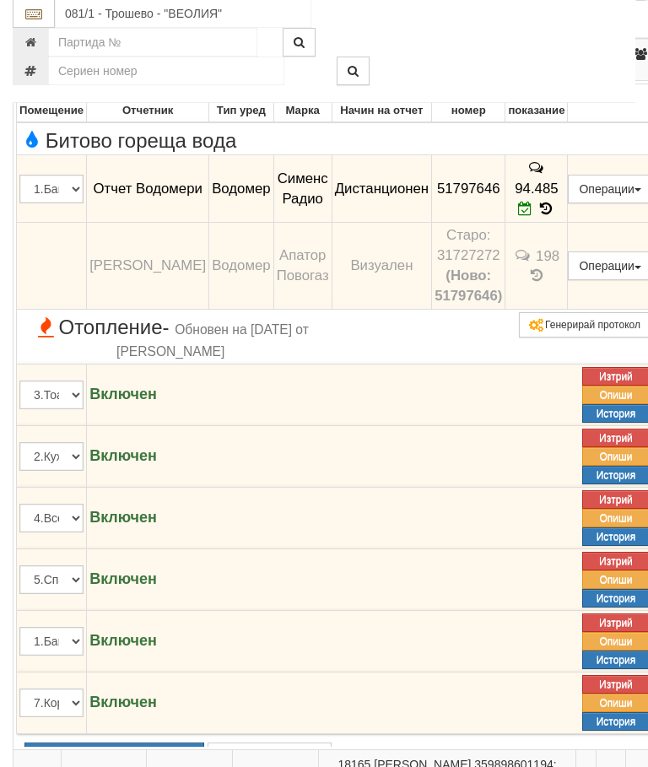
scroll to position [1518, 0]
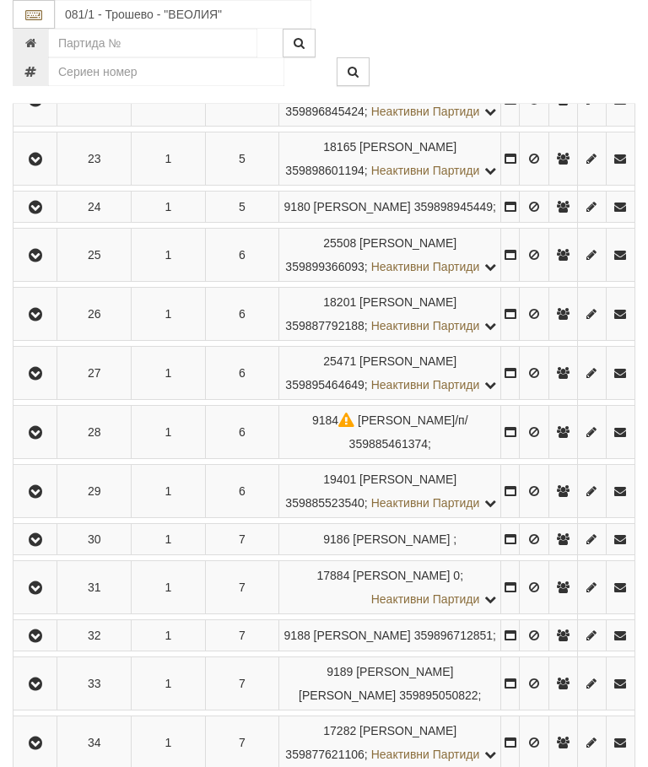
click at [33, 165] on icon "button" at bounding box center [35, 160] width 20 height 12
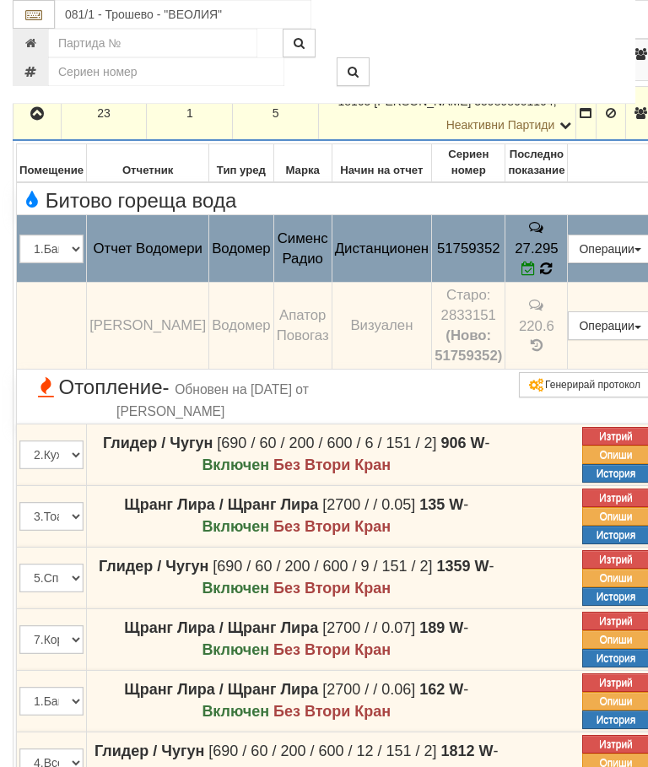
click at [553, 277] on icon at bounding box center [546, 269] width 14 height 16
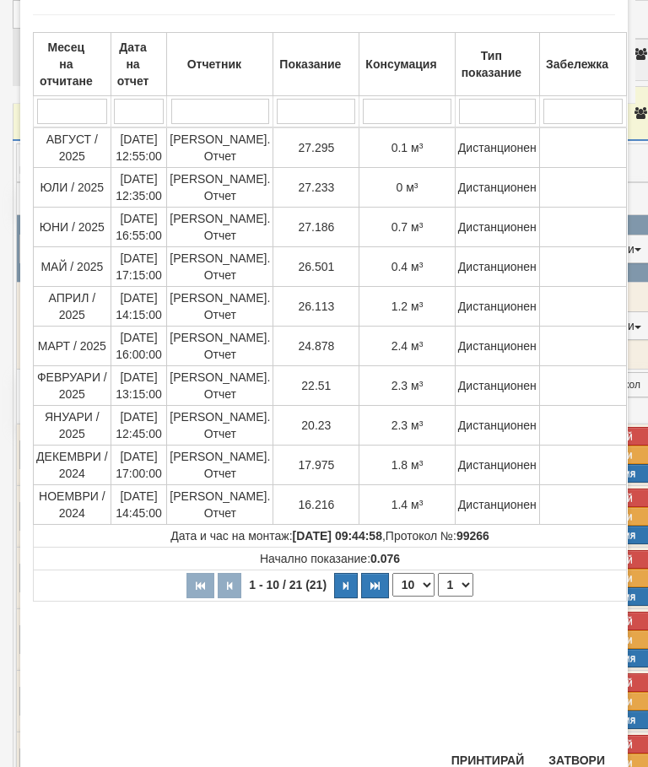
scroll to position [87, 0]
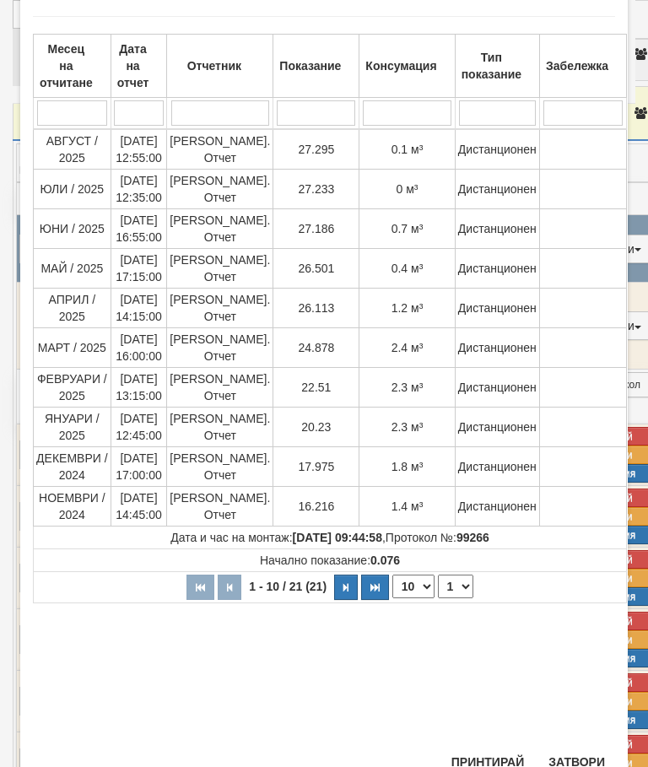
click at [451, 578] on select "1 2 3" at bounding box center [455, 587] width 35 height 24
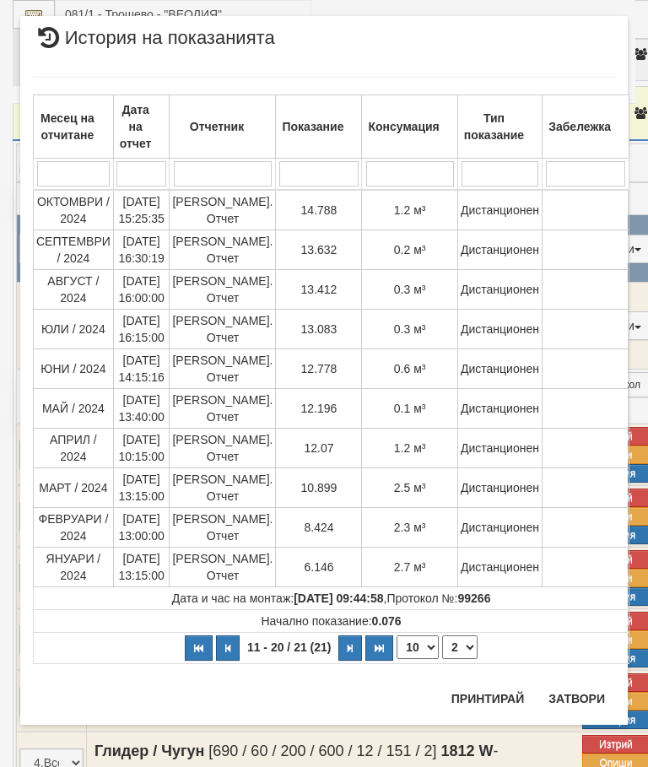
scroll to position [0, 0]
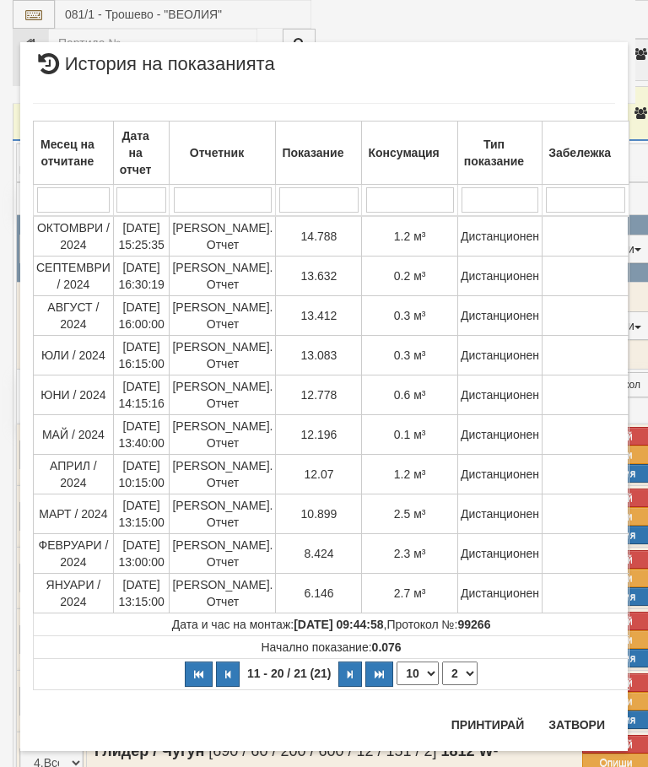
click at [456, 668] on select "1 2 3" at bounding box center [459, 674] width 35 height 24
select select "3"
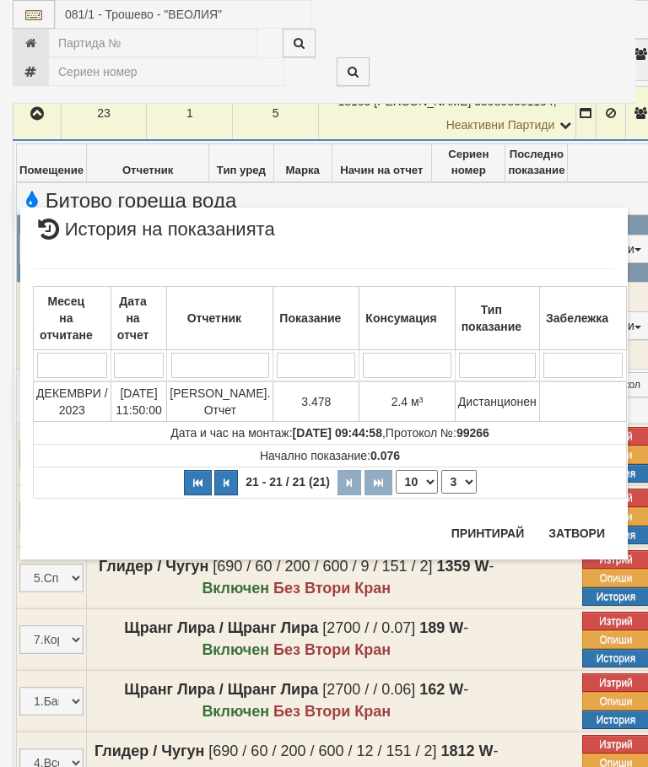
click at [584, 528] on button "Затвори" at bounding box center [576, 533] width 77 height 27
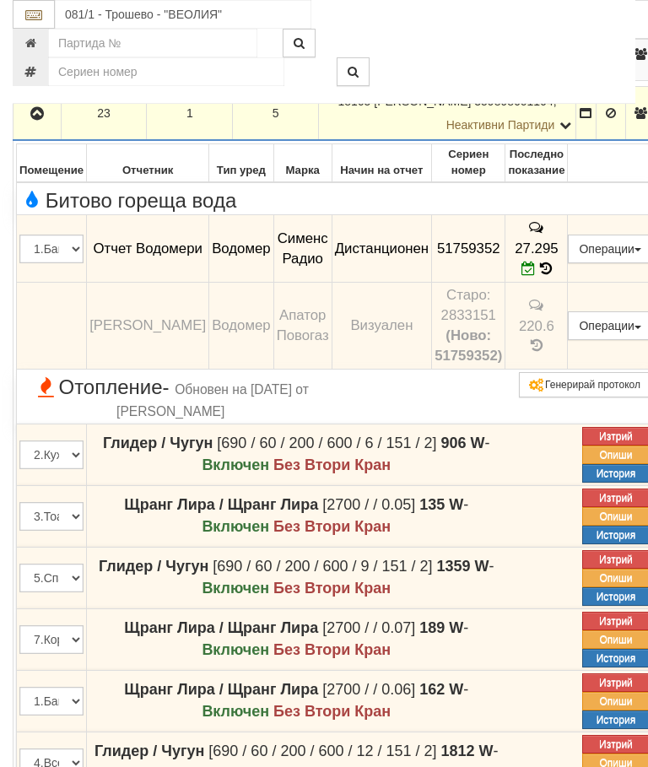
click at [34, 120] on icon "button" at bounding box center [37, 114] width 20 height 12
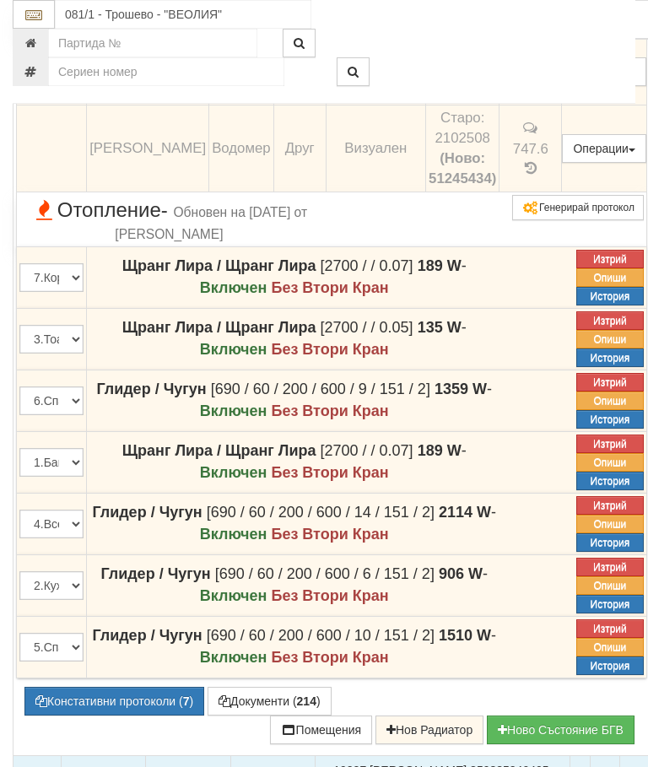
scroll to position [1392, 0]
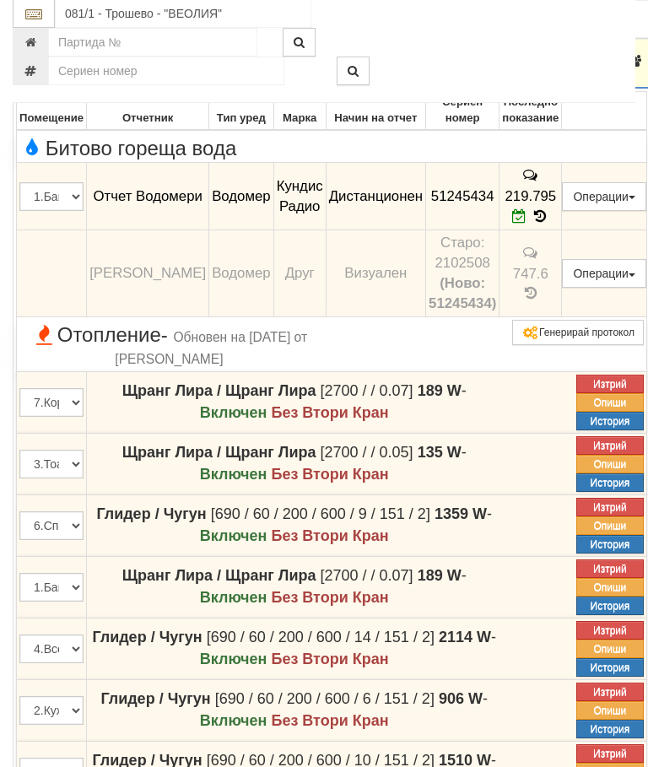
click at [47, 68] on icon "button" at bounding box center [37, 63] width 20 height 12
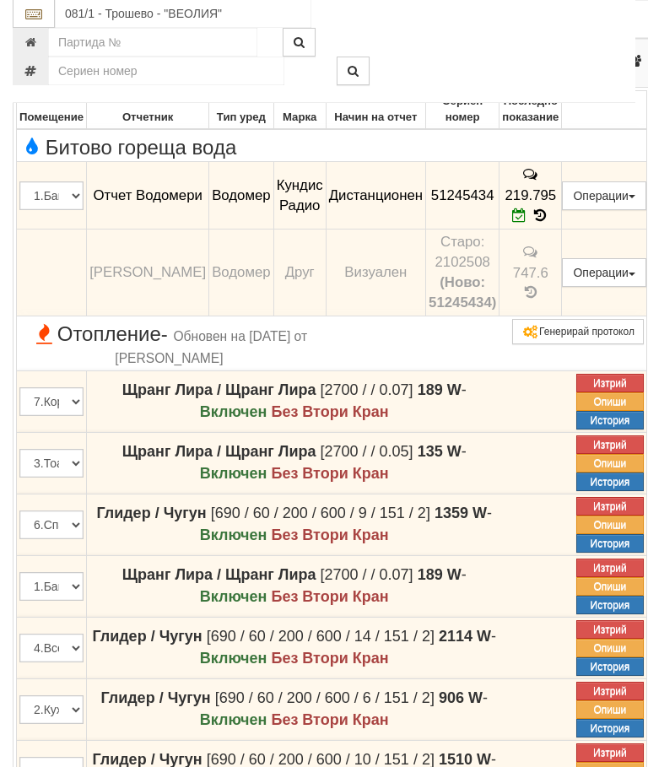
scroll to position [1393, 0]
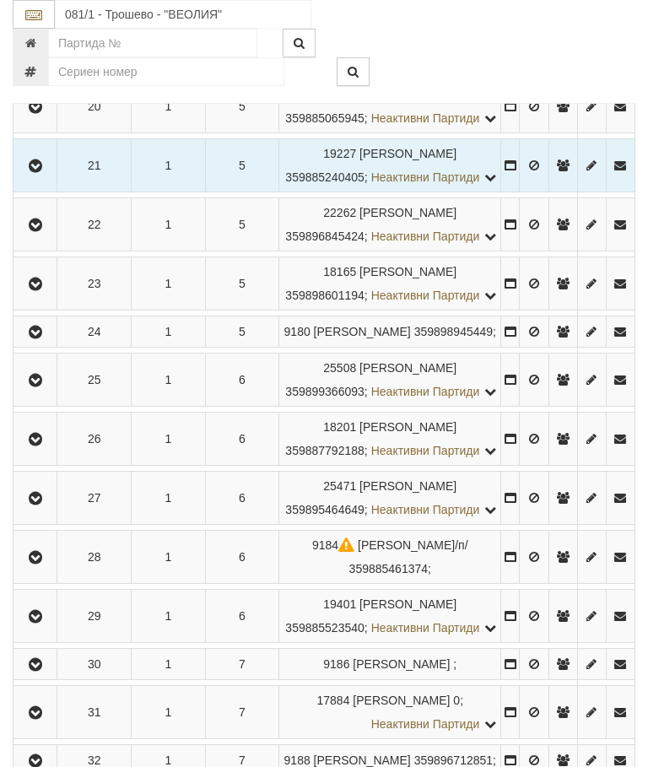
click at [41, 65] on icon "button" at bounding box center [35, 59] width 20 height 12
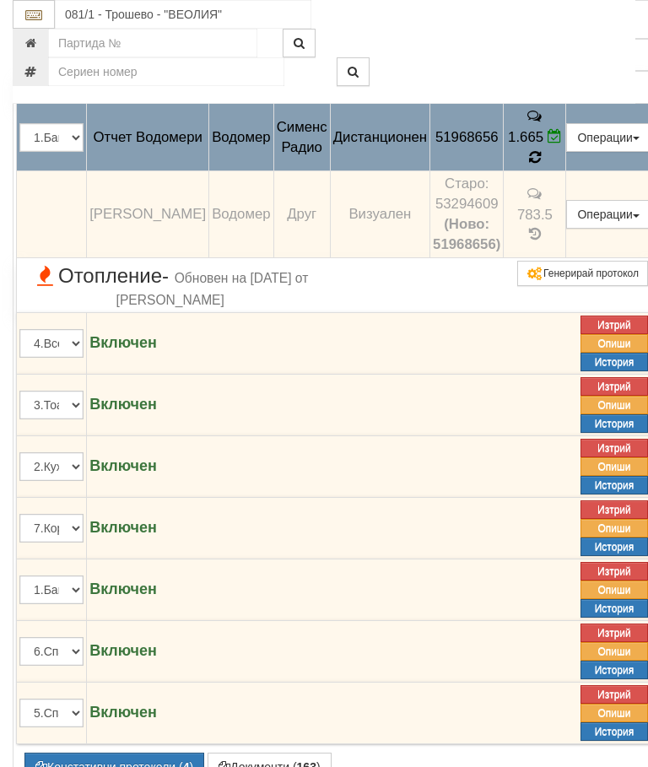
click at [542, 165] on icon at bounding box center [535, 156] width 14 height 15
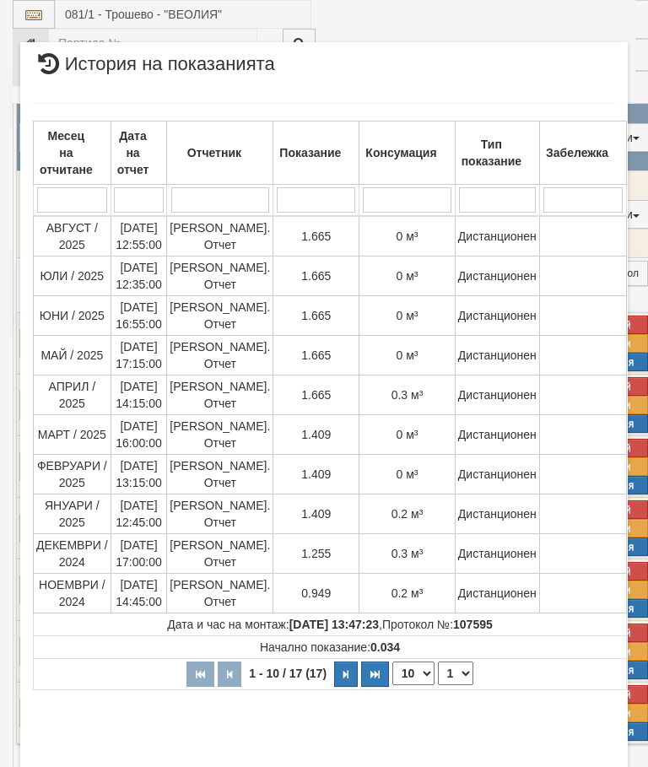
scroll to position [91, 0]
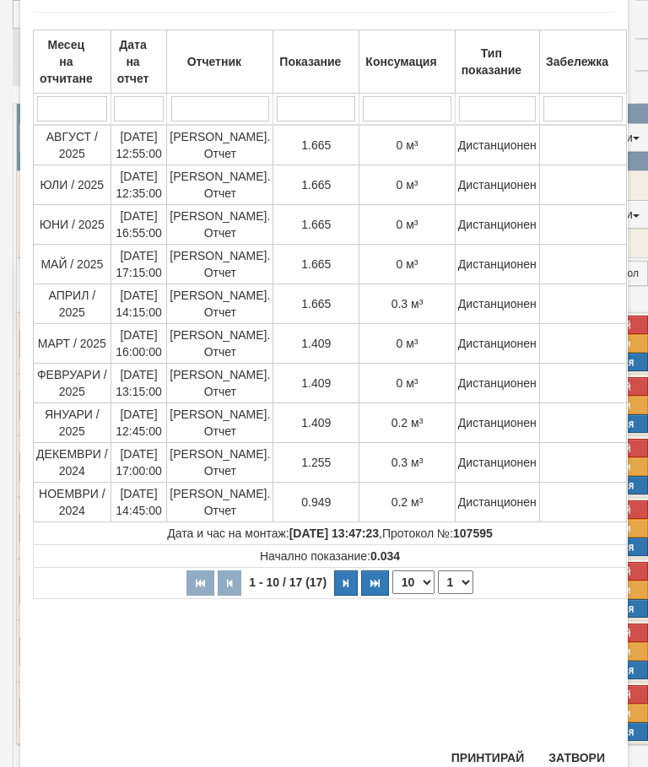
click at [571, 753] on button "Затвори" at bounding box center [576, 757] width 77 height 27
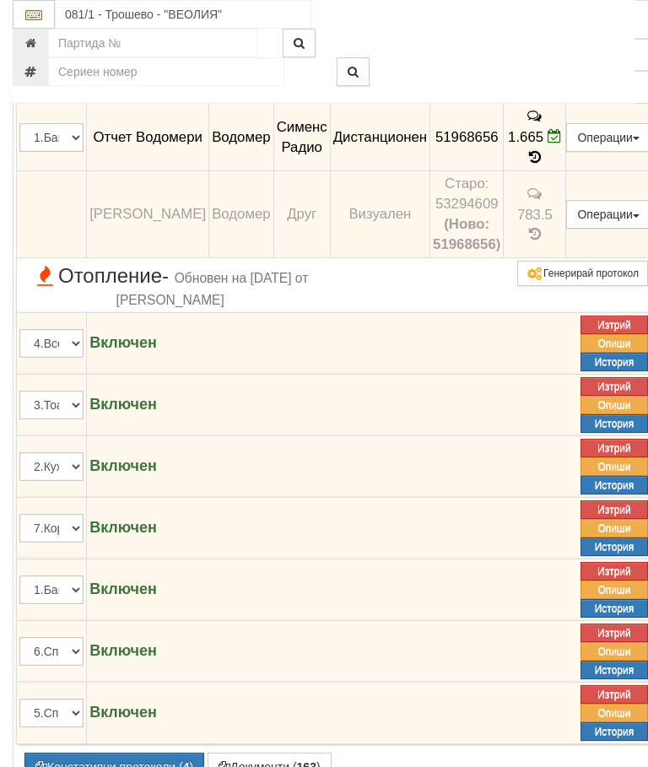
click at [41, 19] on icon "button" at bounding box center [37, 14] width 20 height 12
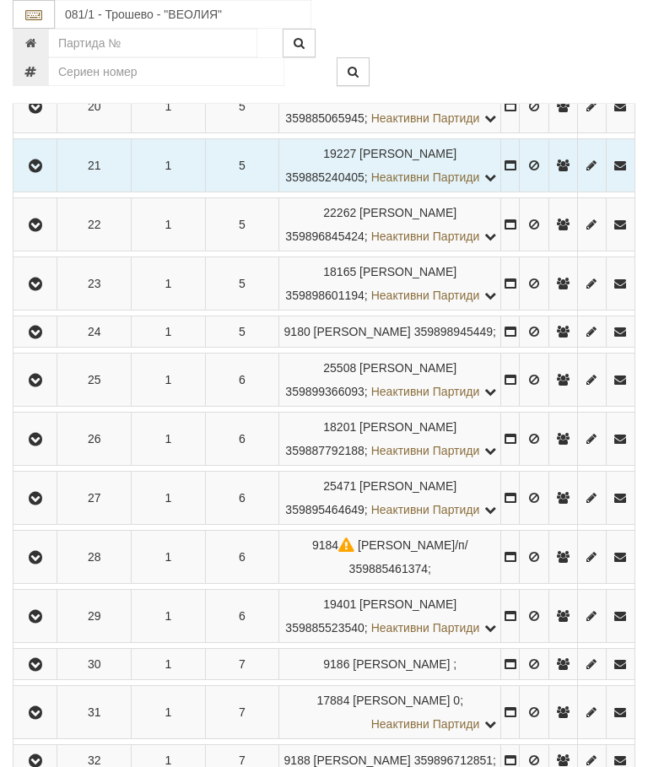
click at [34, 231] on icon "button" at bounding box center [35, 225] width 20 height 12
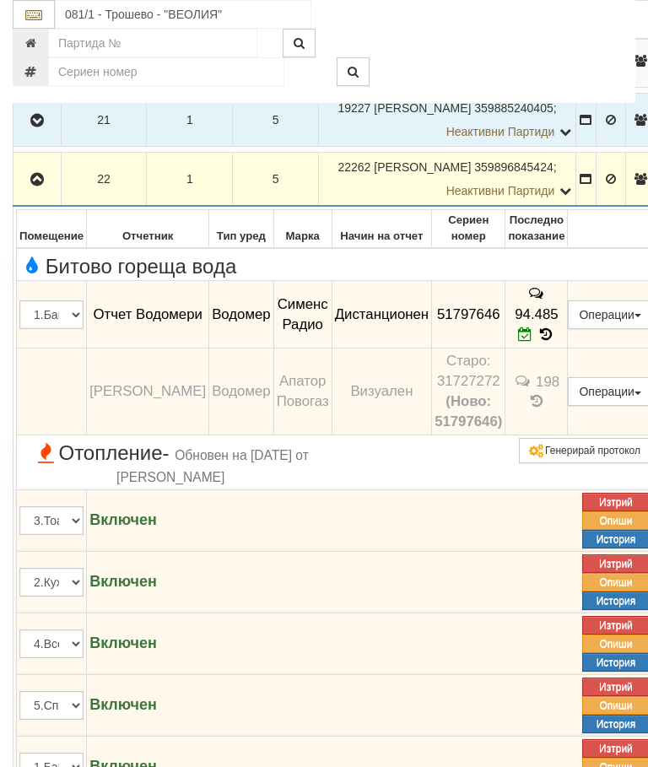
click at [34, 186] on icon "button" at bounding box center [37, 180] width 20 height 12
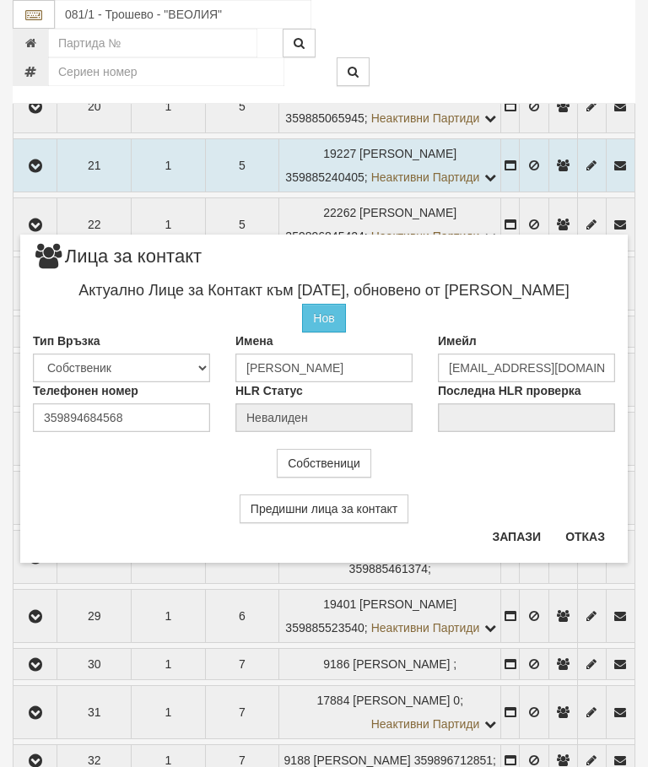
click at [590, 540] on button "Отказ" at bounding box center [585, 536] width 60 height 27
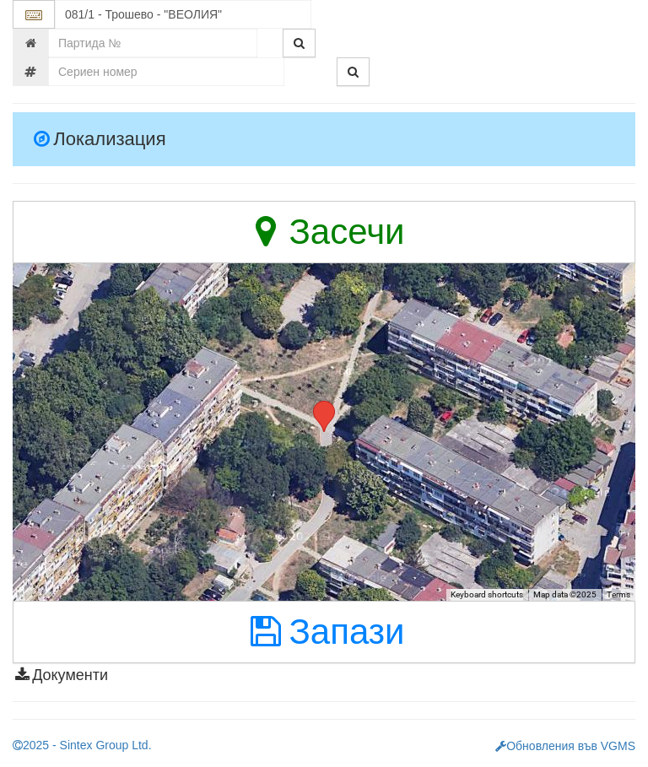
scroll to position [5330, 0]
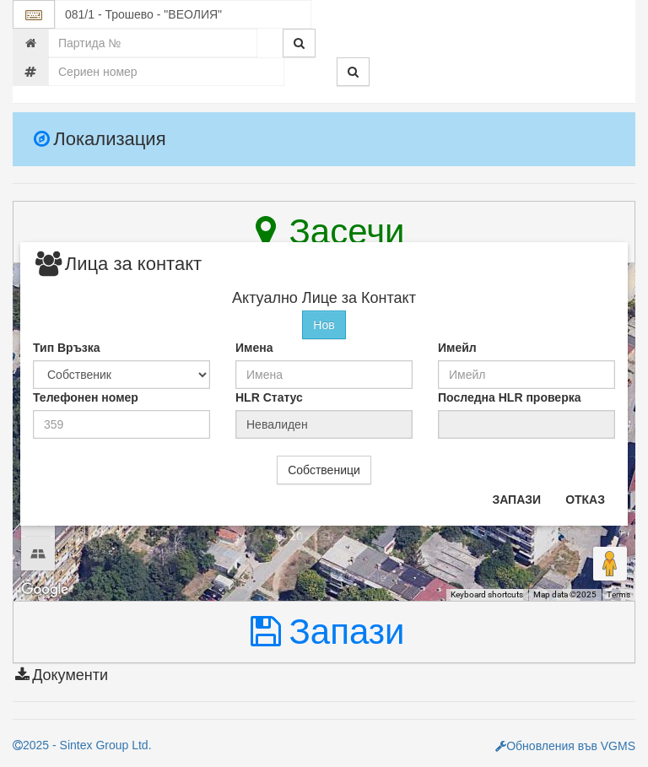
click at [591, 511] on button "Отказ" at bounding box center [585, 499] width 60 height 27
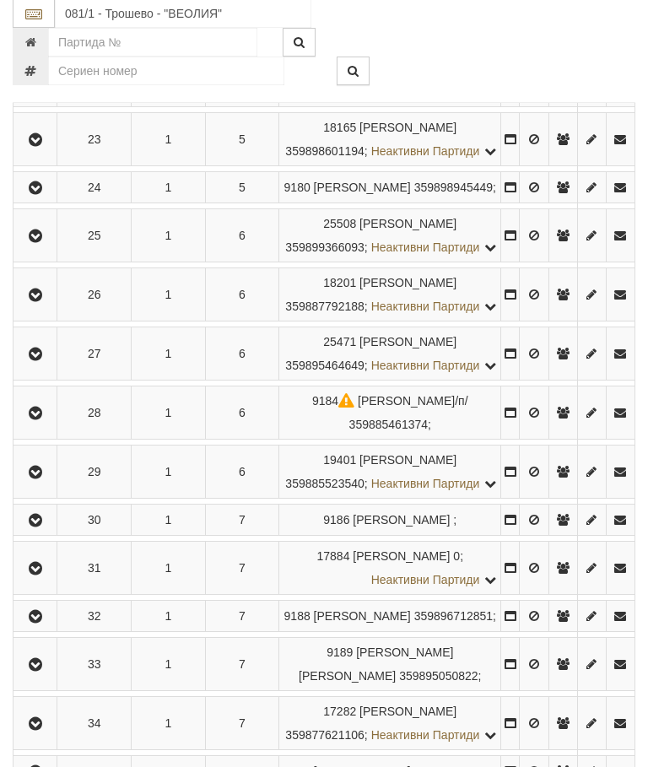
scroll to position [1537, 0]
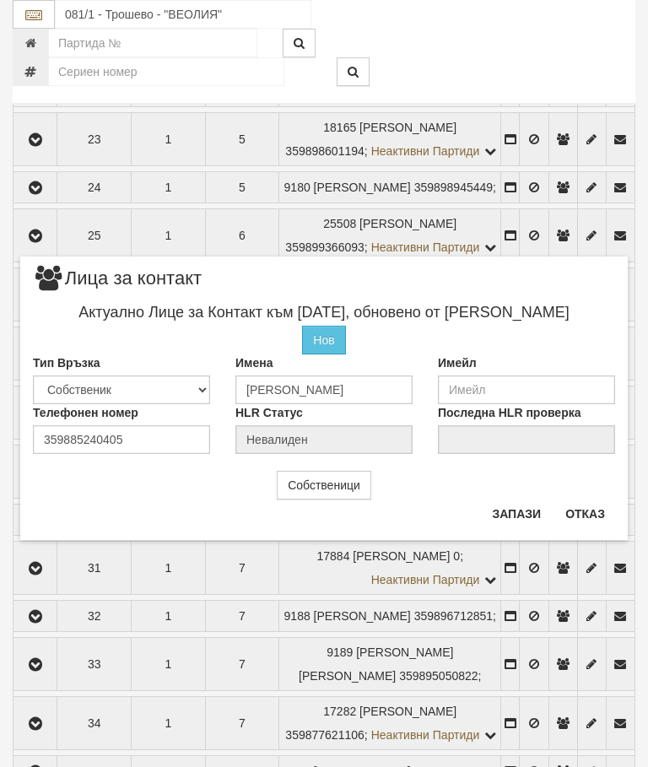
click at [593, 506] on button "Отказ" at bounding box center [585, 513] width 60 height 27
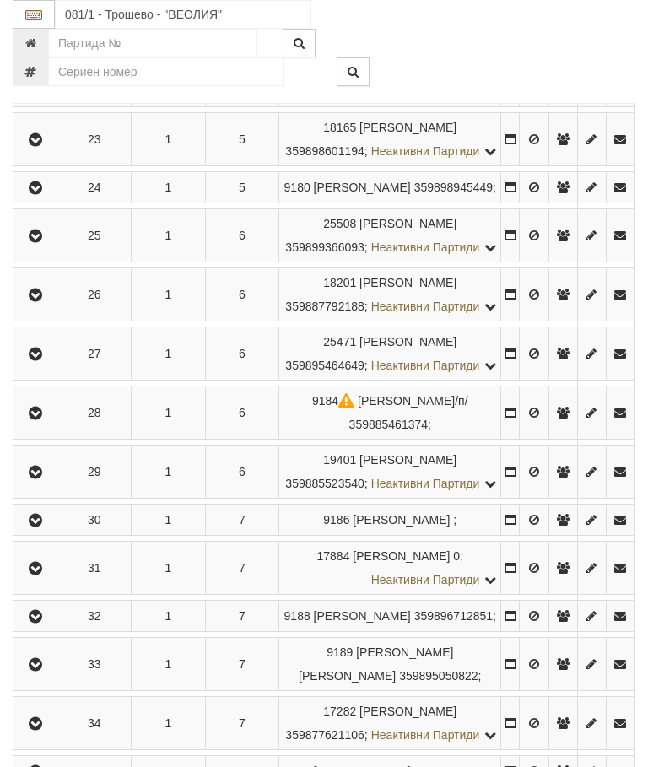
click at [38, 28] on icon "button" at bounding box center [35, 22] width 20 height 12
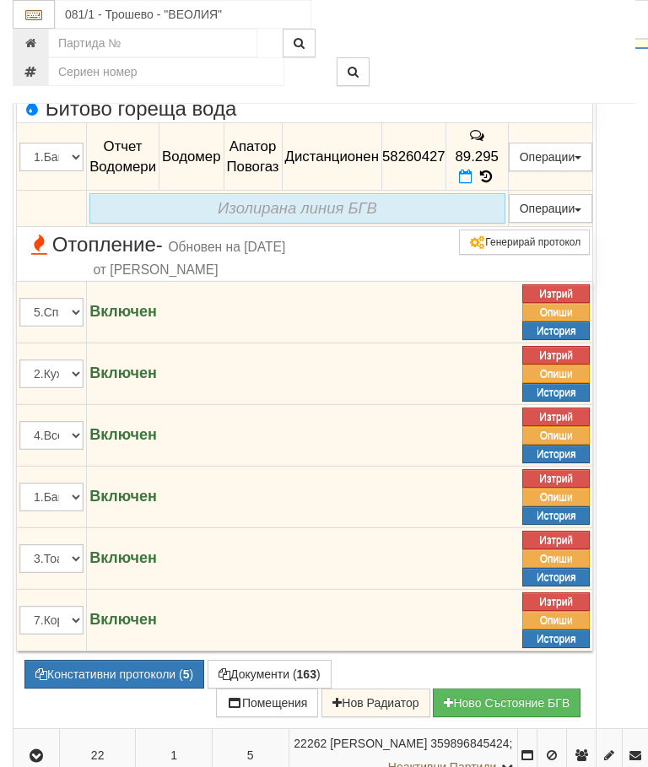
click at [495, 185] on span at bounding box center [486, 177] width 19 height 16
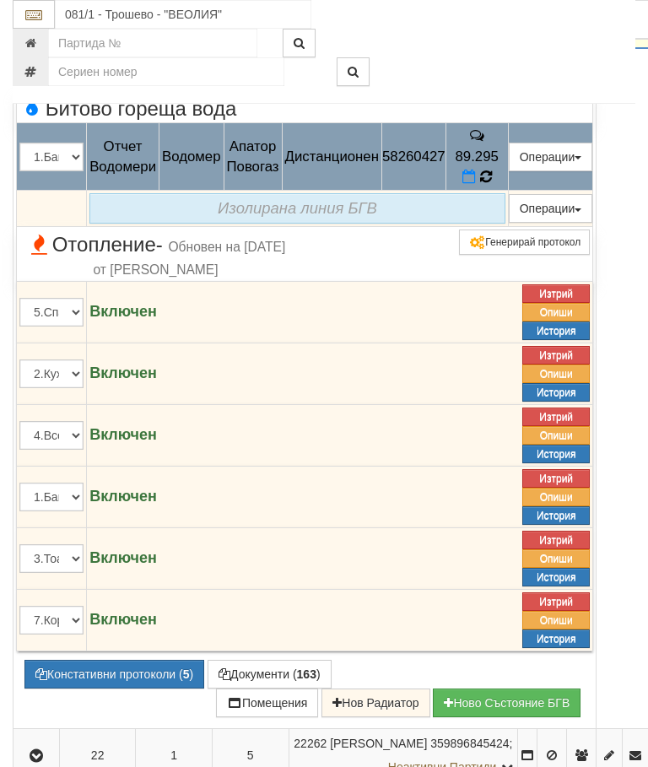
click at [493, 184] on icon at bounding box center [486, 176] width 14 height 15
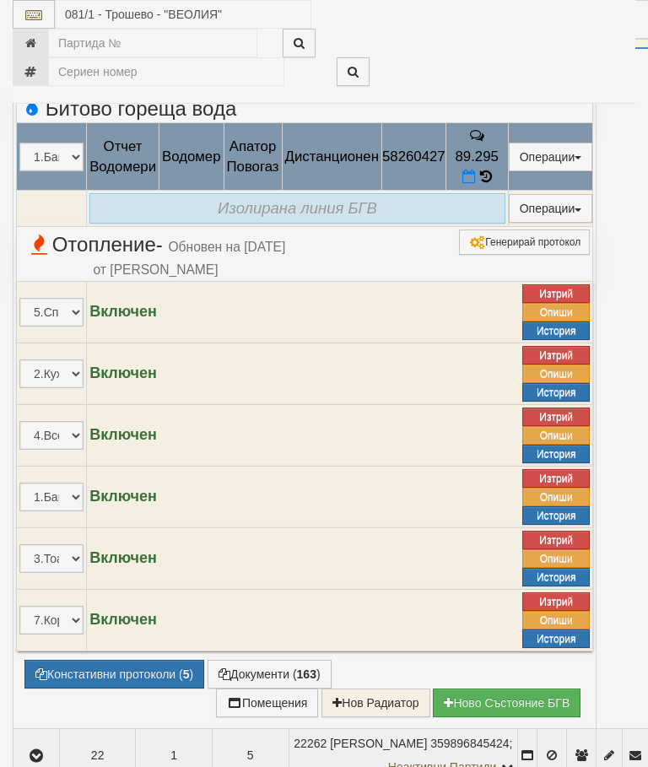
select select "10"
select select "1"
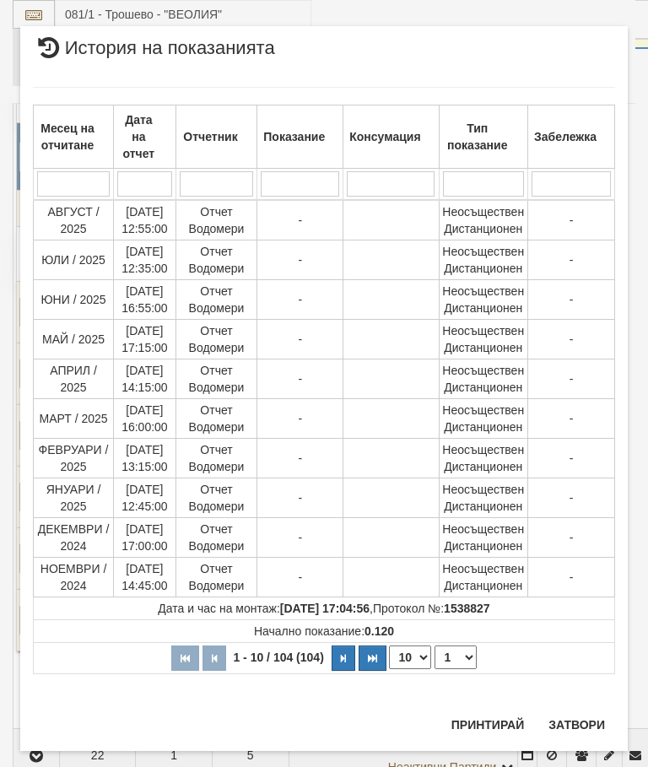
scroll to position [1892, 0]
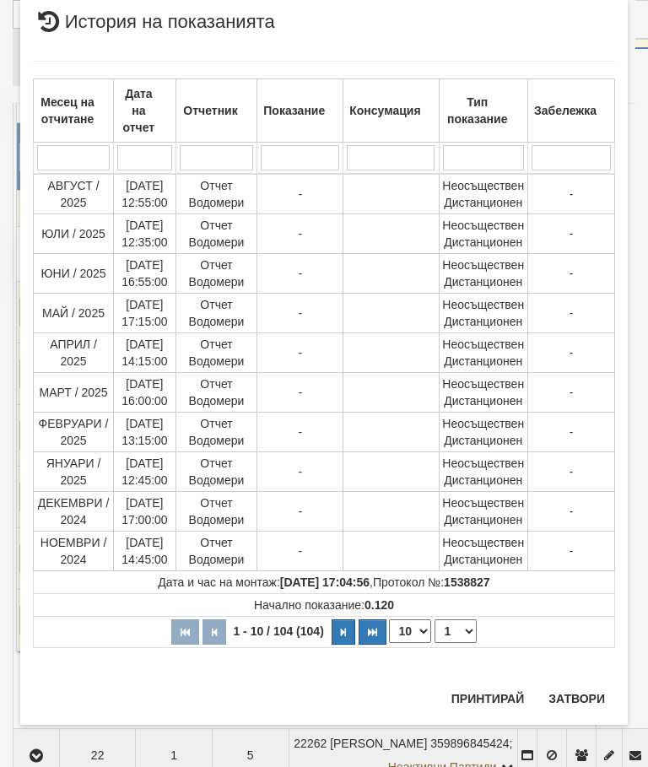
click at [569, 698] on button "Затвори" at bounding box center [576, 698] width 77 height 27
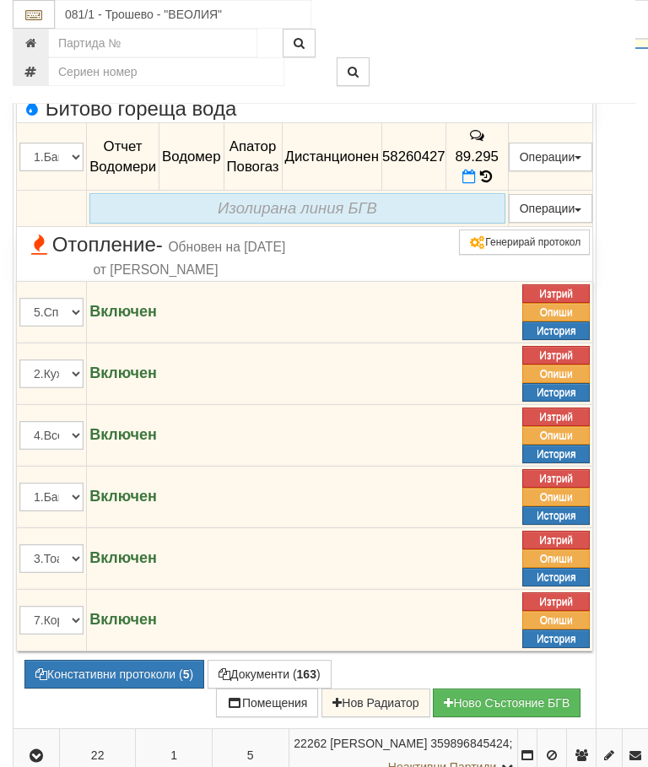
click at [45, 28] on icon "button" at bounding box center [36, 22] width 20 height 12
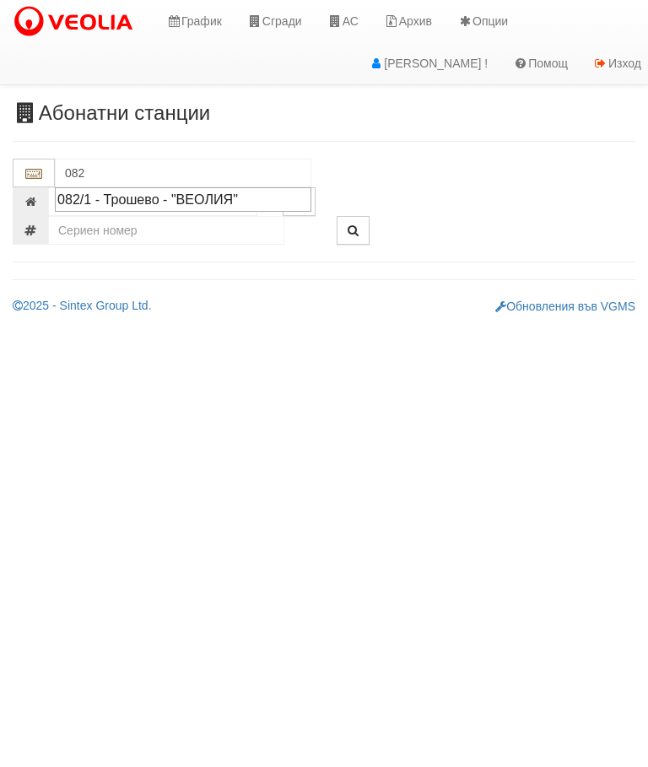
click at [157, 197] on div "082/1 - Трошево - "ВЕОЛИЯ"" at bounding box center [183, 199] width 252 height 19
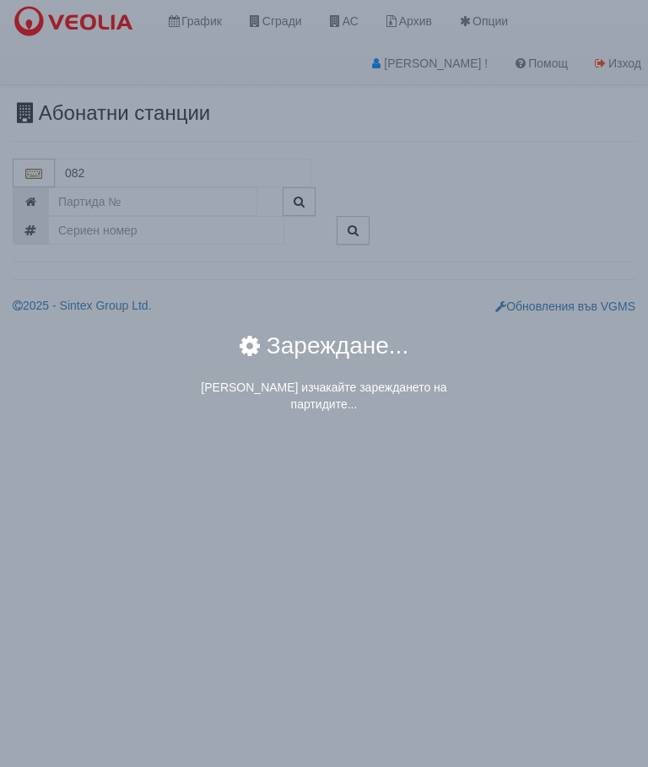
type input "082/1 - Трошево - "ВЕОЛИЯ""
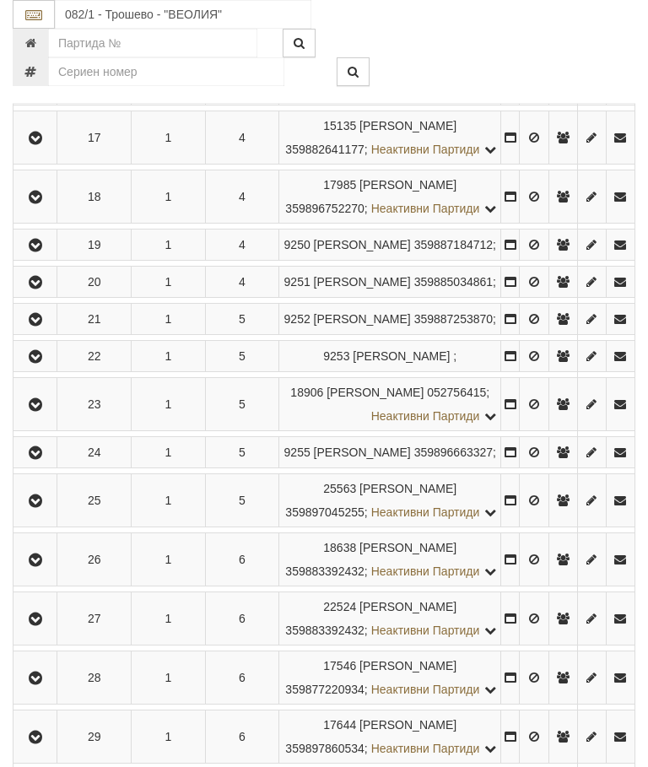
scroll to position [1198, 0]
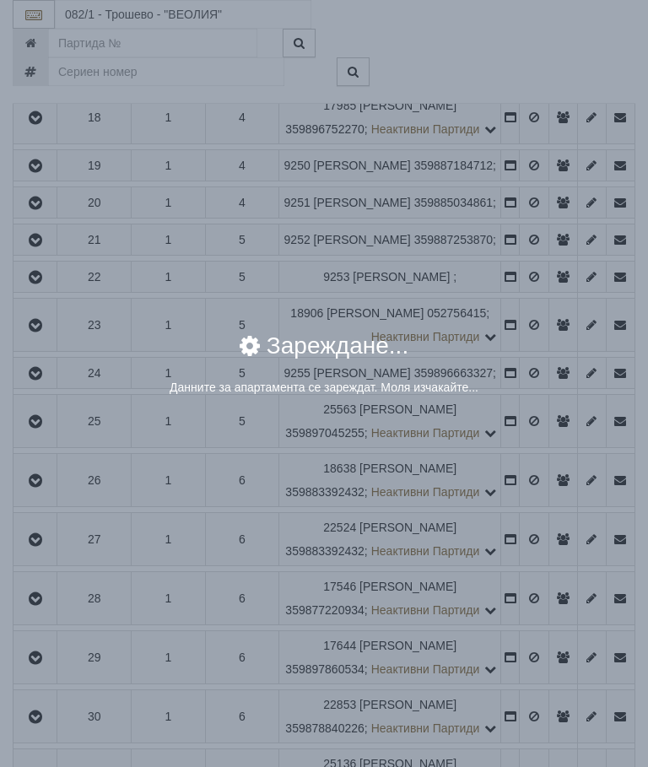
click at [533, 543] on div "× Зареждане... Данните за апартамента се зареждат. Моля изчакайте..." at bounding box center [324, 383] width 648 height 767
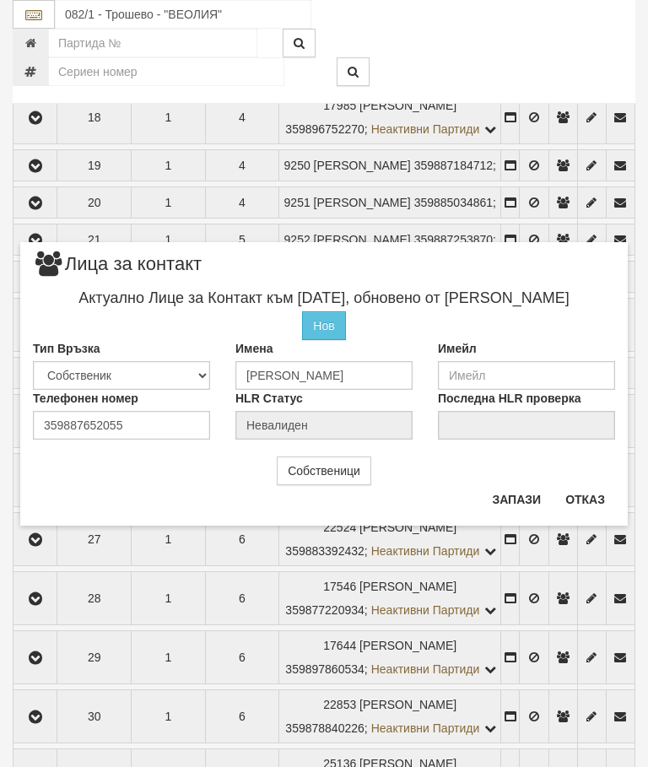
click at [593, 491] on button "Отказ" at bounding box center [585, 499] width 60 height 27
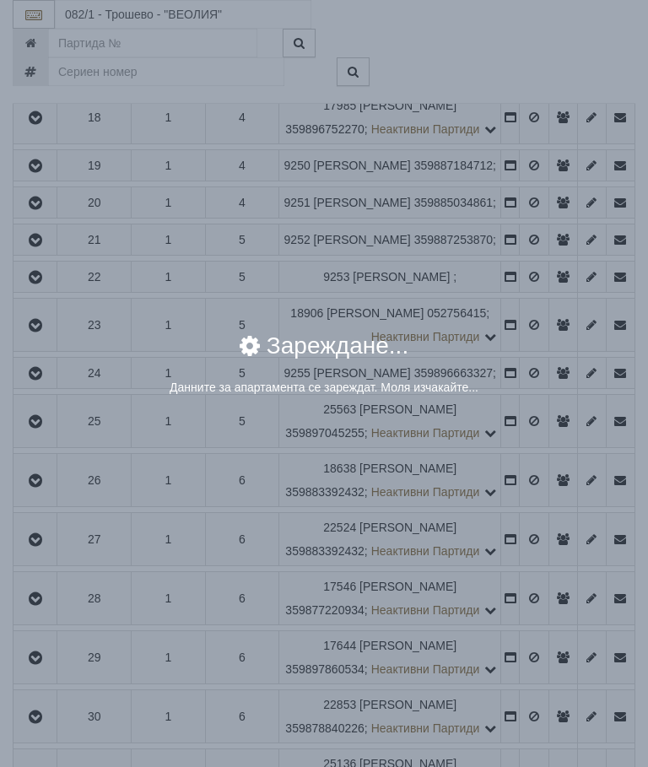
click at [526, 544] on div "× Зареждане... Данните за апартамента се зареждат. Моля изчакайте..." at bounding box center [324, 383] width 648 height 767
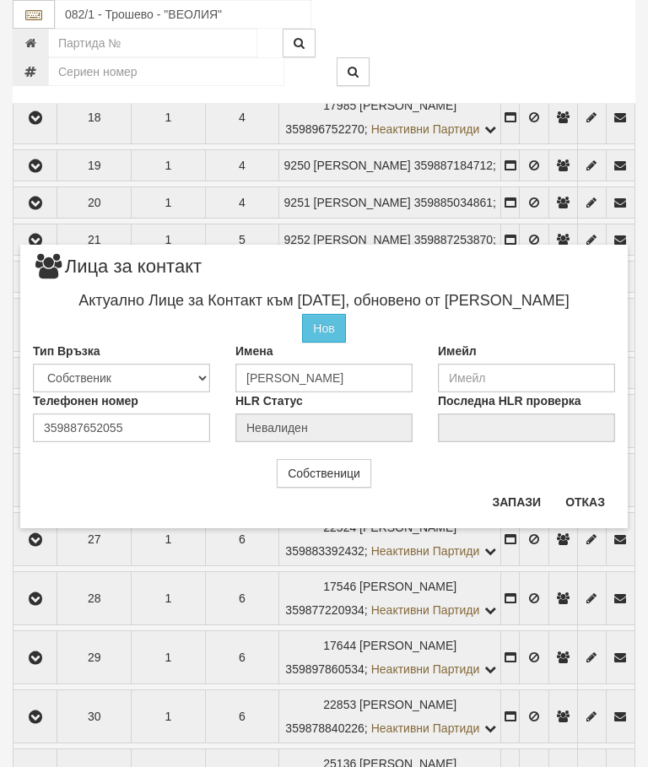
click at [585, 494] on button "Отказ" at bounding box center [585, 502] width 60 height 27
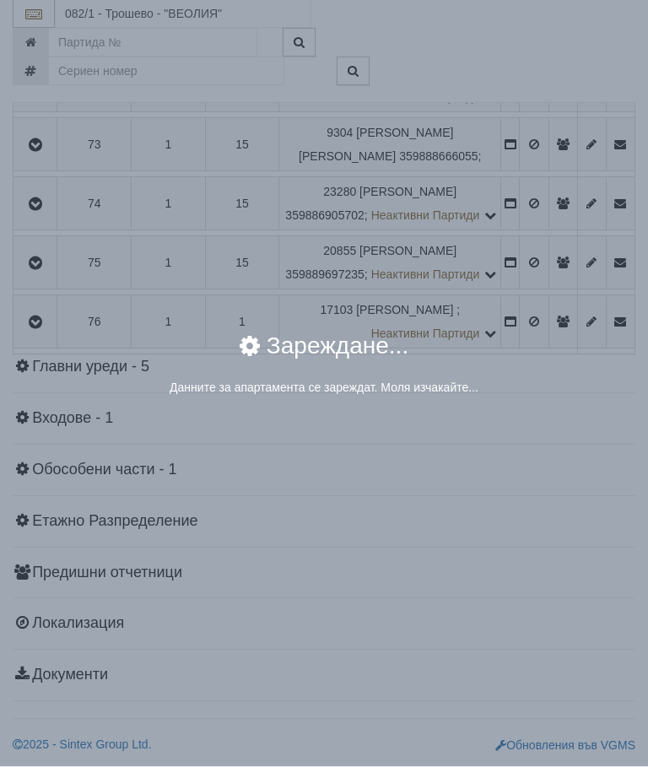
scroll to position [4361, 0]
click at [536, 621] on div "× Зареждане... Данните за апартамента се зареждат. Моля изчакайте..." at bounding box center [324, 383] width 648 height 767
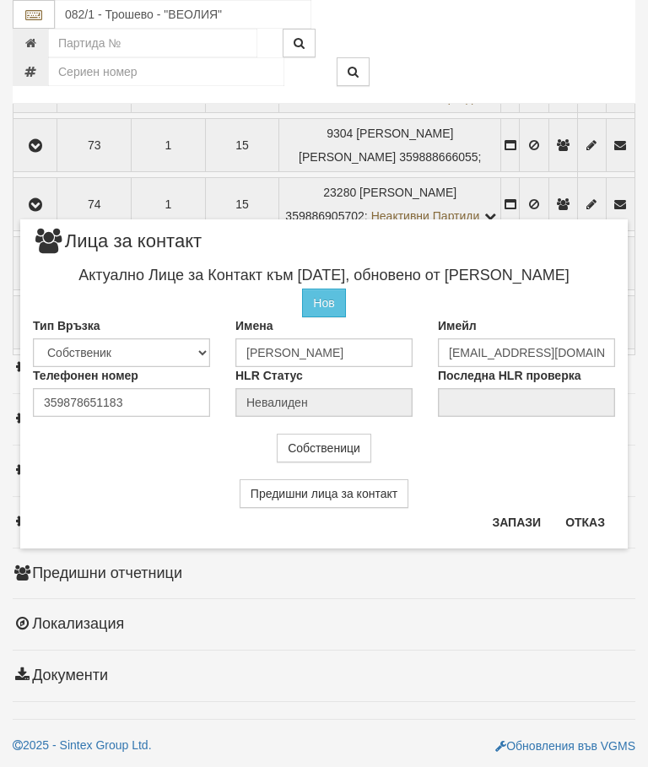
click at [592, 519] on button "Отказ" at bounding box center [585, 522] width 60 height 27
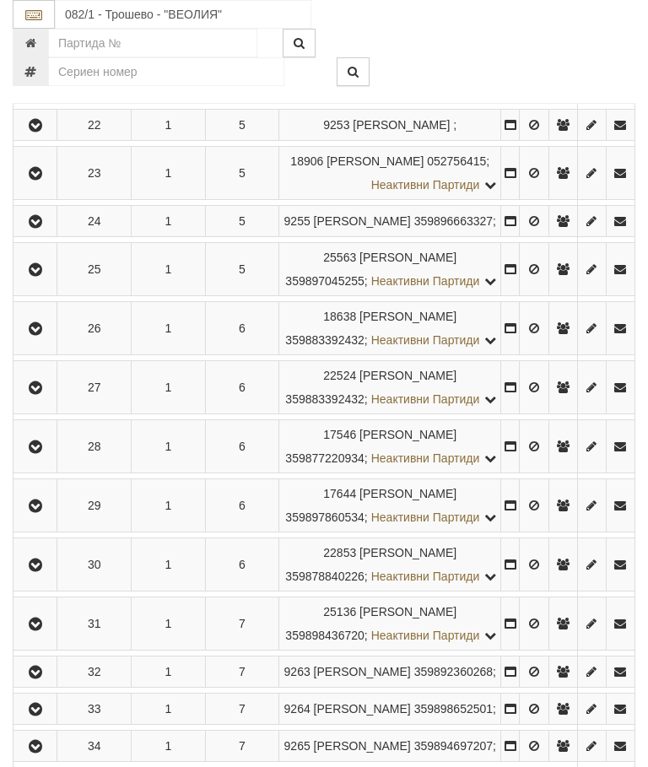
scroll to position [1327, 0]
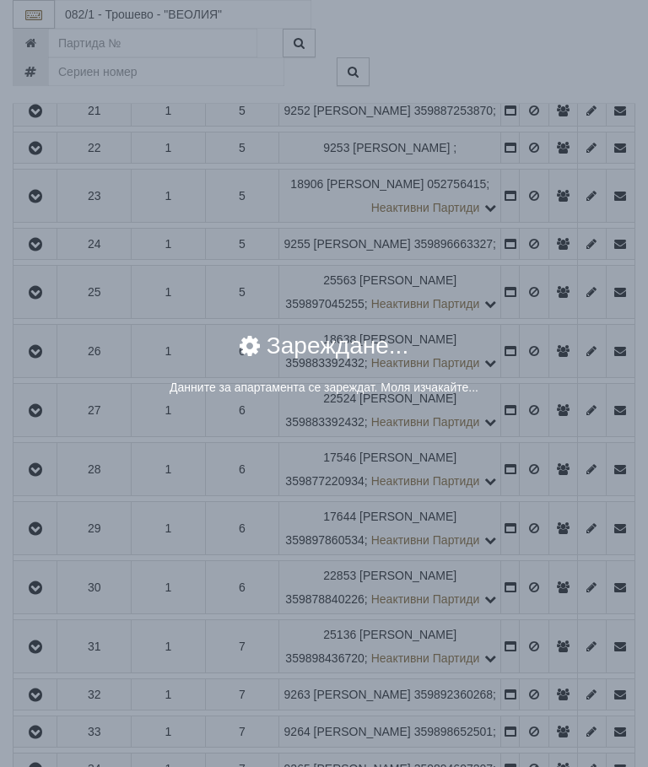
click at [533, 419] on div "× Зареждане... Данните за апартамента се зареждат. Моля изчакайте..." at bounding box center [324, 373] width 608 height 103
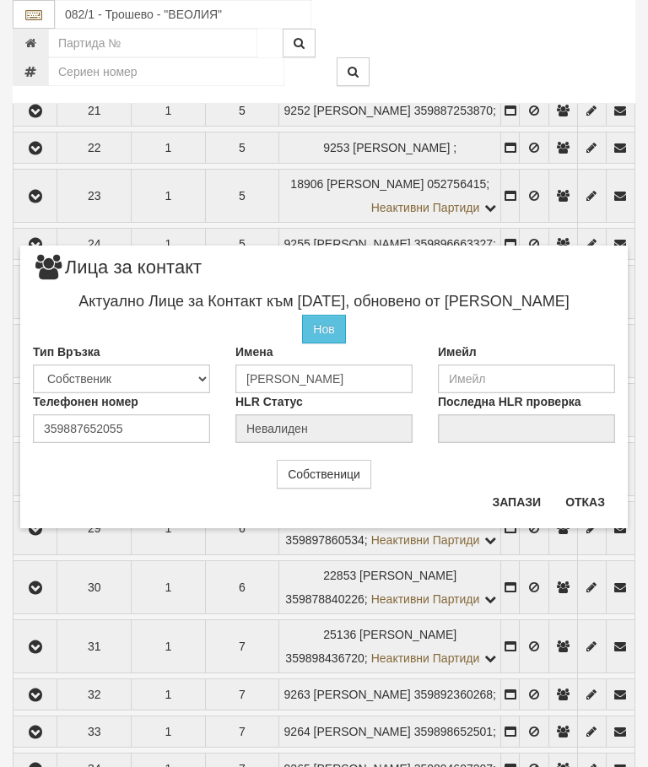
click at [587, 500] on button "Отказ" at bounding box center [585, 502] width 60 height 27
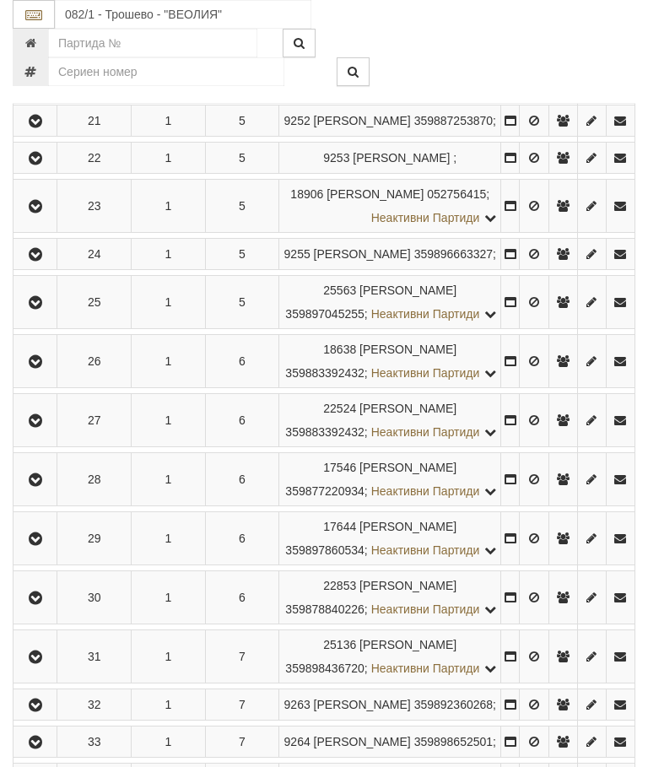
scroll to position [1315, 0]
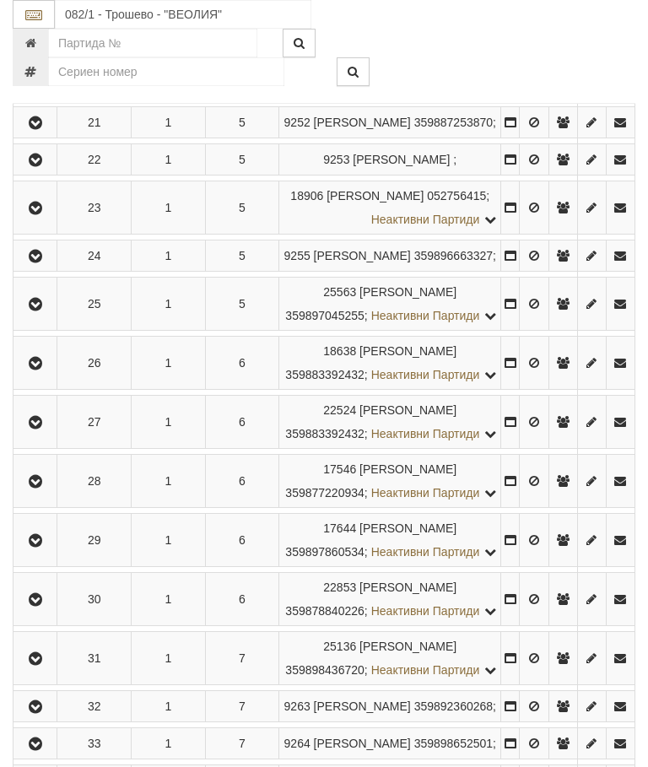
click at [184, 235] on td "1" at bounding box center [169, 207] width 74 height 53
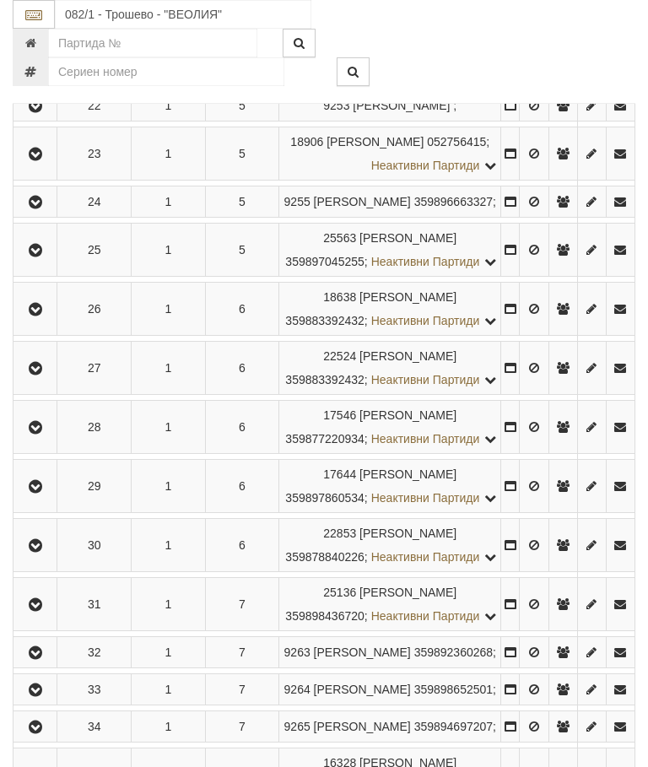
scroll to position [1349, 0]
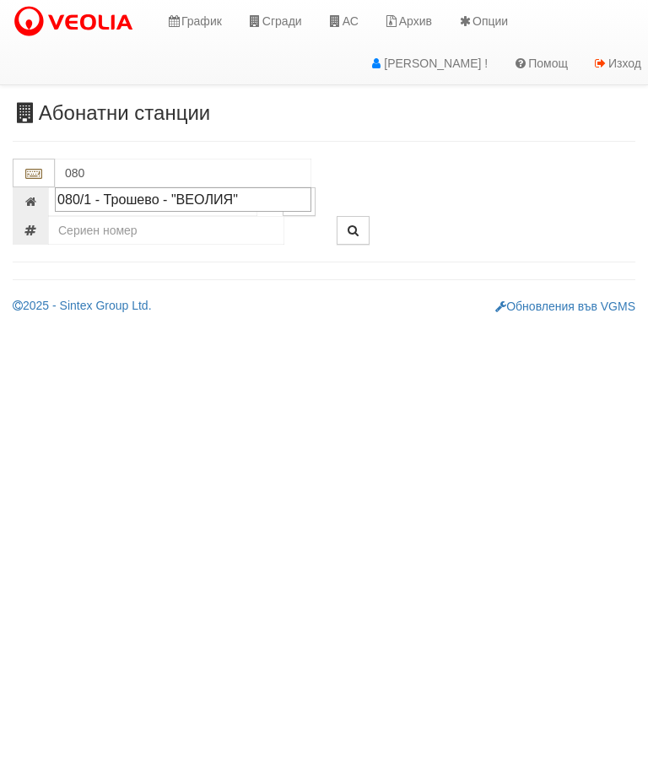
click at [167, 195] on div "080/1 - Трошево - "ВЕОЛИЯ"" at bounding box center [183, 199] width 252 height 19
type input "080/1 - Трошево - "ВЕОЛИЯ""
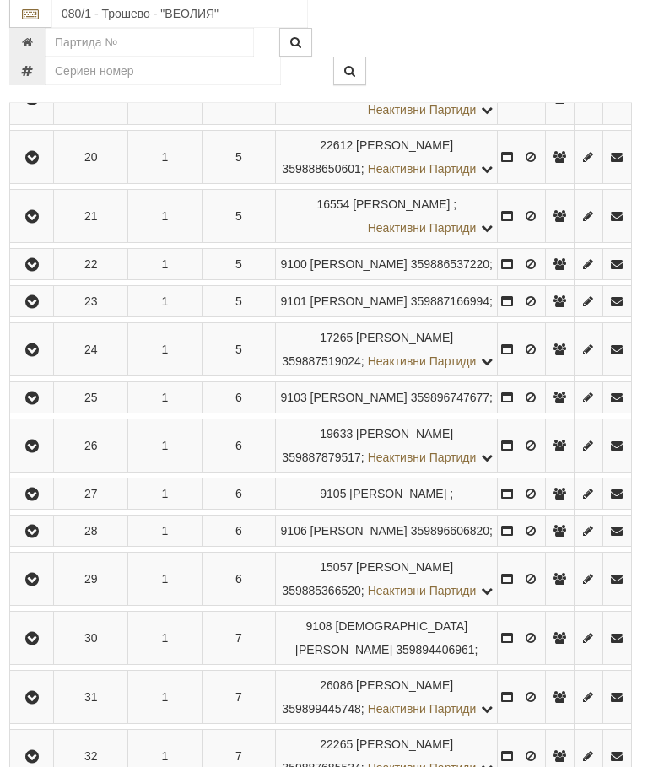
scroll to position [1274, 4]
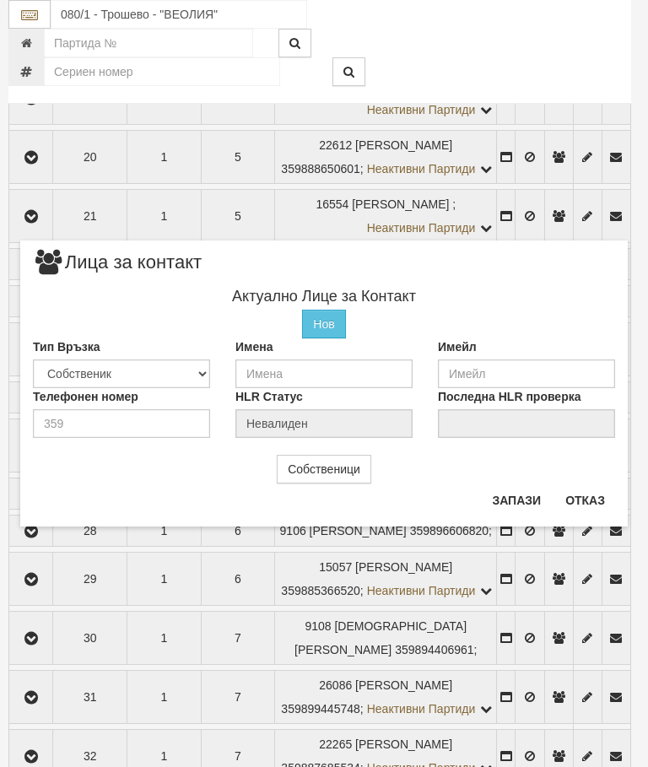
click at [601, 484] on div "× Лица за контакт Актуално Лице за Контакт Нов Промени Актуалното Лице Тип Връз…" at bounding box center [324, 384] width 608 height 286
click at [587, 499] on button "Отказ" at bounding box center [585, 500] width 60 height 27
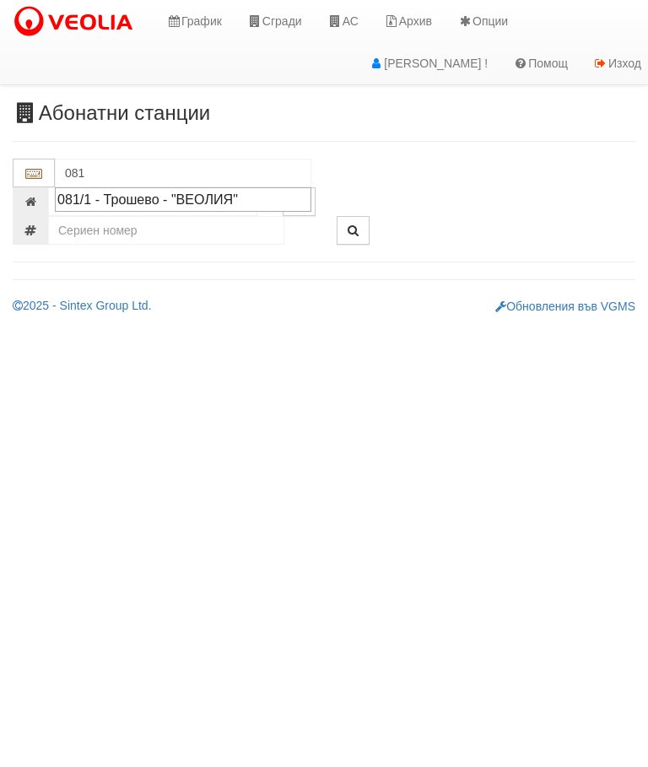
click at [190, 197] on div "081/1 - Трошево - "ВЕОЛИЯ"" at bounding box center [183, 199] width 252 height 19
type input "081/1 - Трошево - "ВЕОЛИЯ""
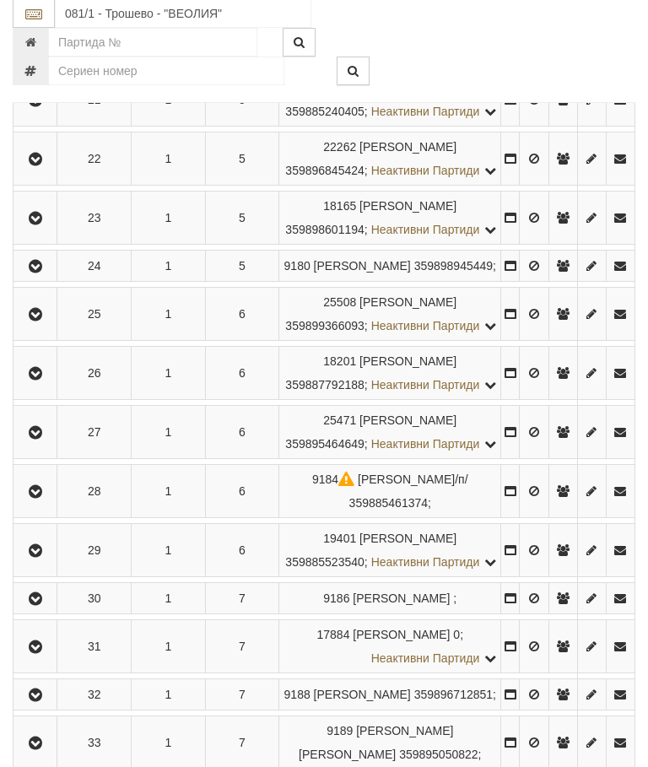
scroll to position [1495, 0]
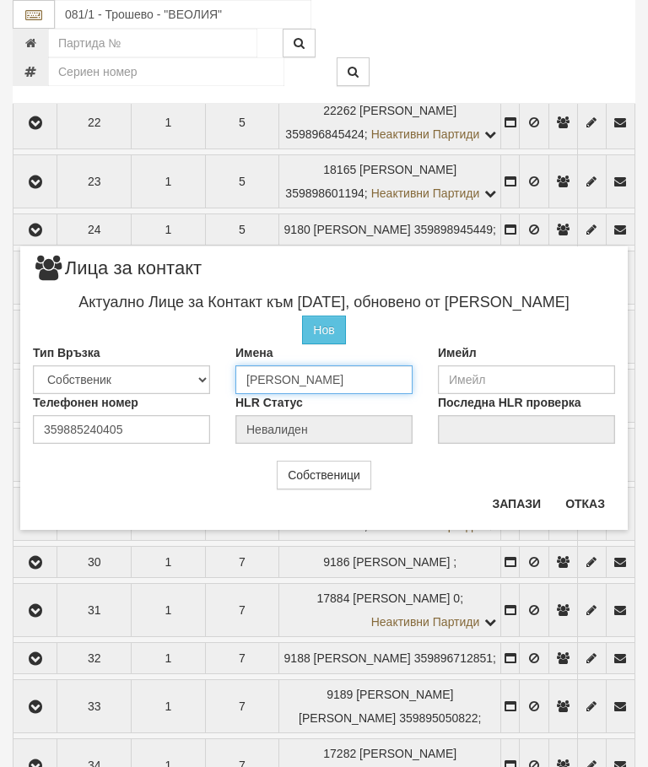
click at [409, 374] on input "НАНКА ЙОРДАНОВА ПЕТРОВА" at bounding box center [323, 379] width 177 height 29
type input "НА"
type input "Георги от бл.80 ап20"
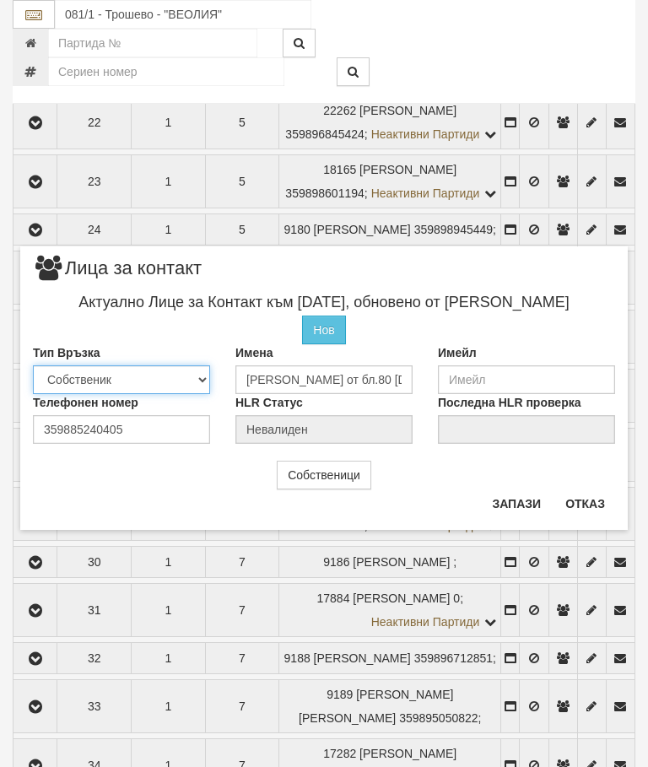
click at [140, 377] on select "Собственик Наемател Роднина Съсед Приятел" at bounding box center [121, 379] width 177 height 29
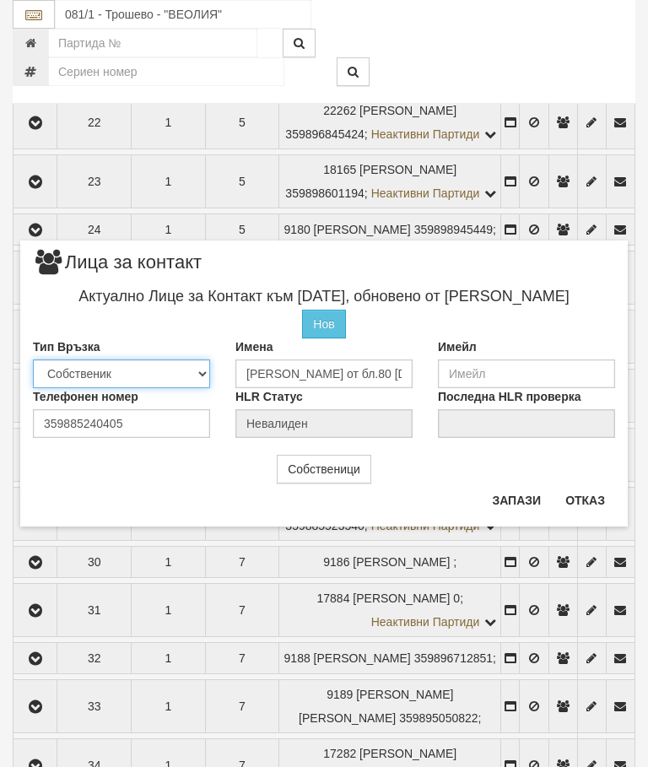
select select "2"
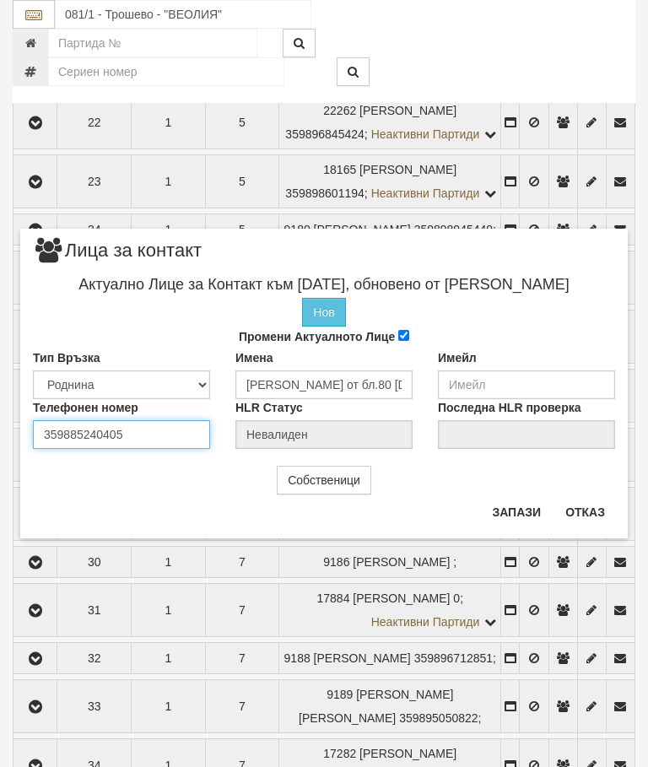
click at [167, 430] on div "Телефонен номер 359885240405" at bounding box center [121, 424] width 203 height 50
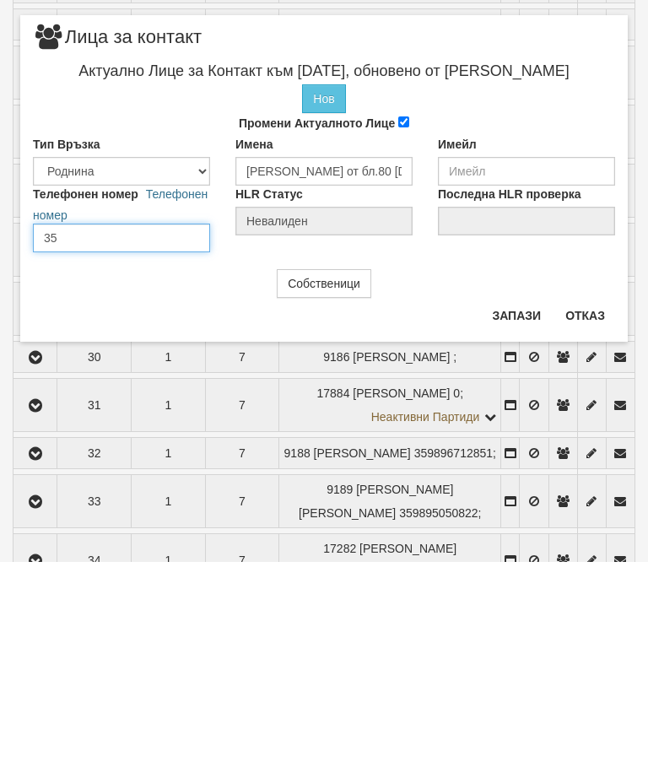
type input "3"
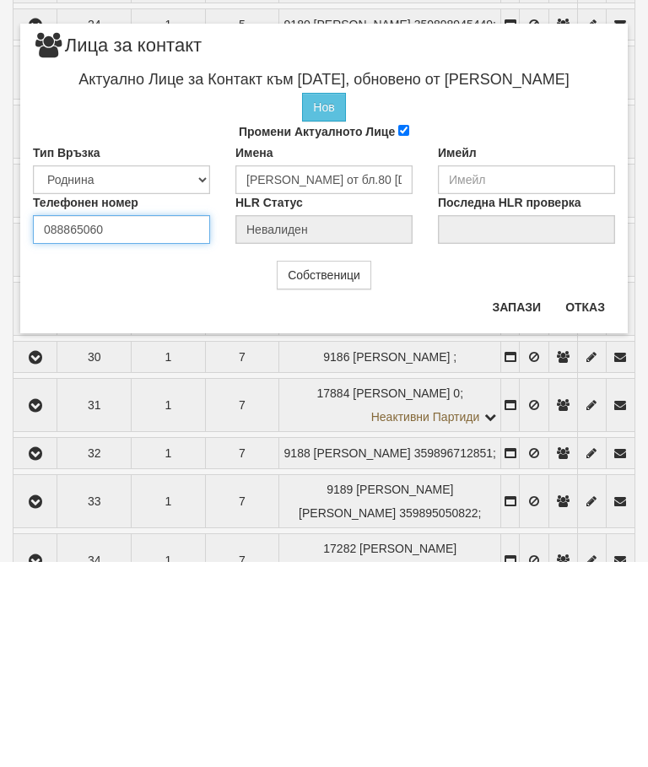
type input "0888650601"
click at [518, 499] on button "Запази" at bounding box center [516, 512] width 69 height 27
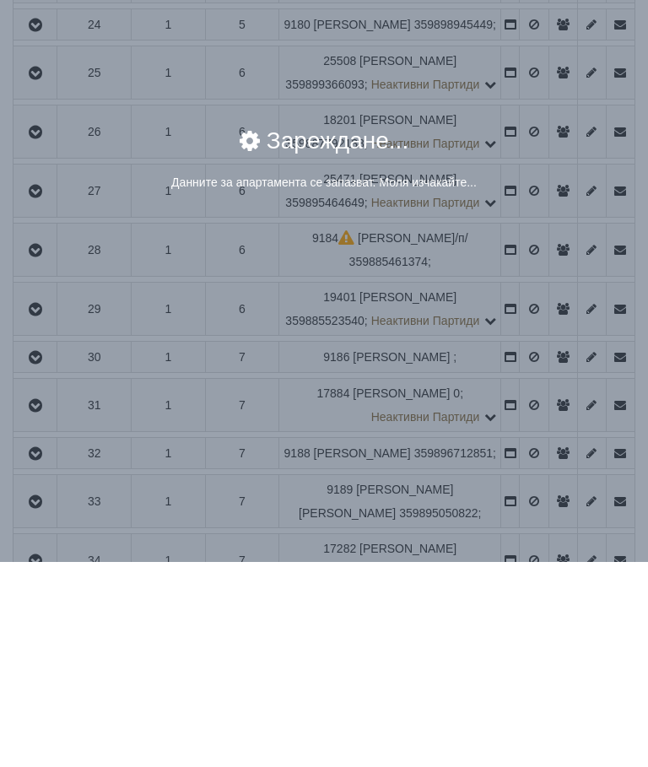
scroll to position [1700, 0]
